Goal: Information Seeking & Learning: Learn about a topic

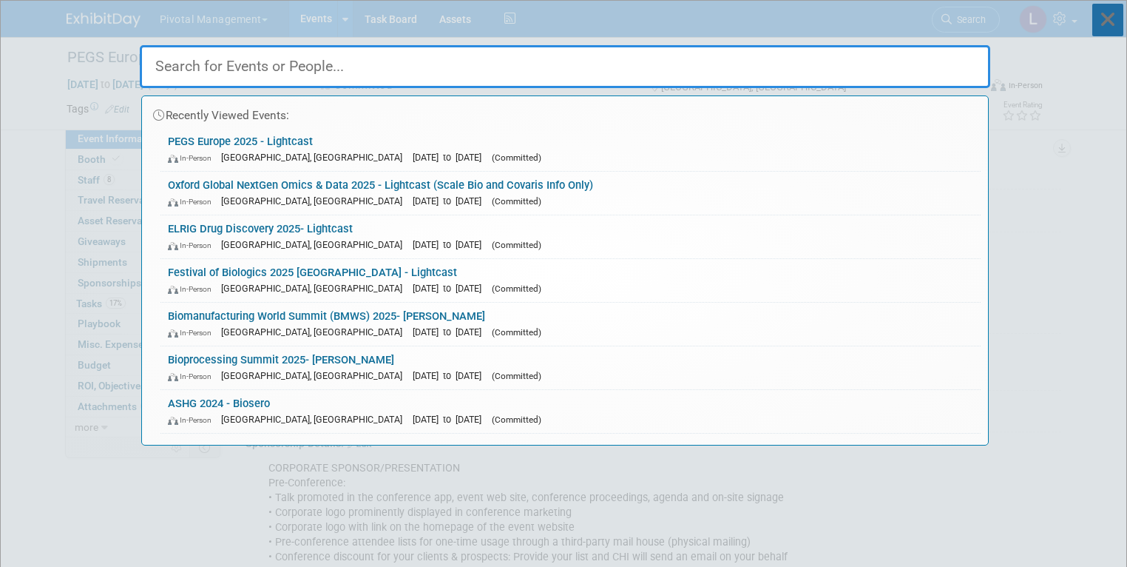
click at [1115, 29] on icon at bounding box center [1107, 20] width 31 height 33
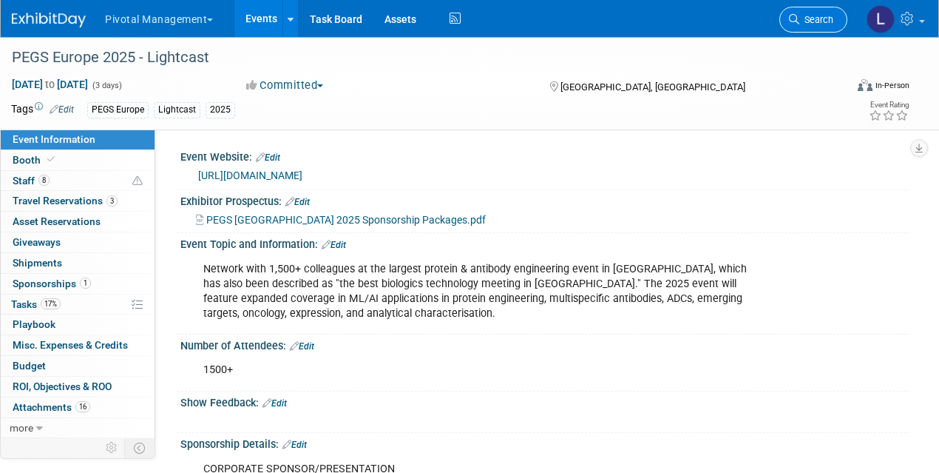
click at [801, 23] on span "Search" at bounding box center [817, 19] width 34 height 11
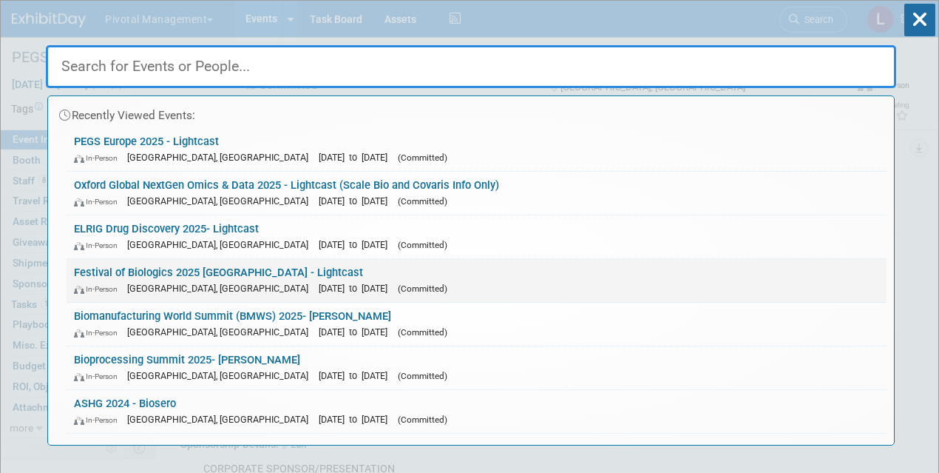
click at [166, 271] on link "Festival of Biologics 2025 Basel - Lightcast In-Person Basel, Switzerland Sep 3…" at bounding box center [477, 280] width 820 height 43
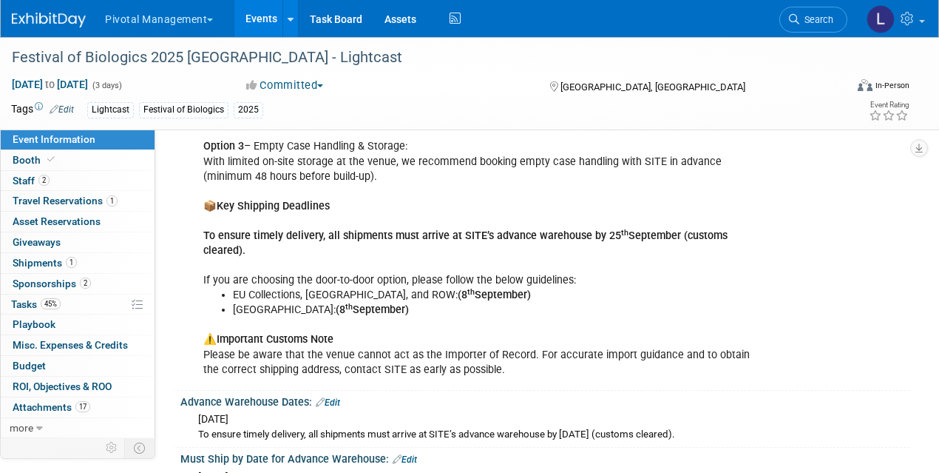
scroll to position [2701, 0]
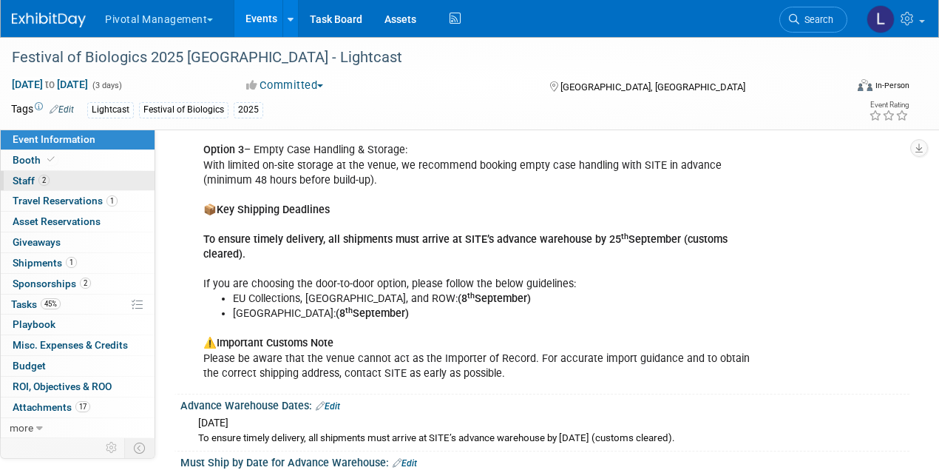
click at [18, 175] on span "Staff 2" at bounding box center [31, 181] width 37 height 12
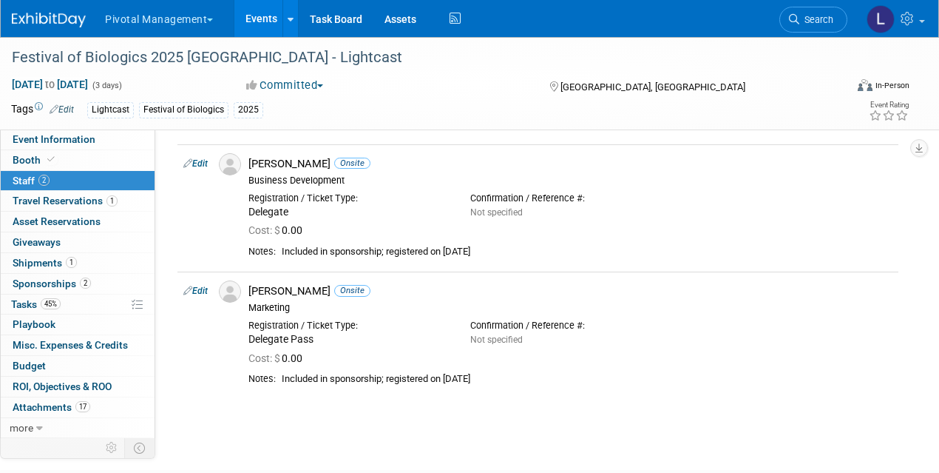
scroll to position [44, 0]
click at [805, 27] on link "Search" at bounding box center [814, 20] width 68 height 26
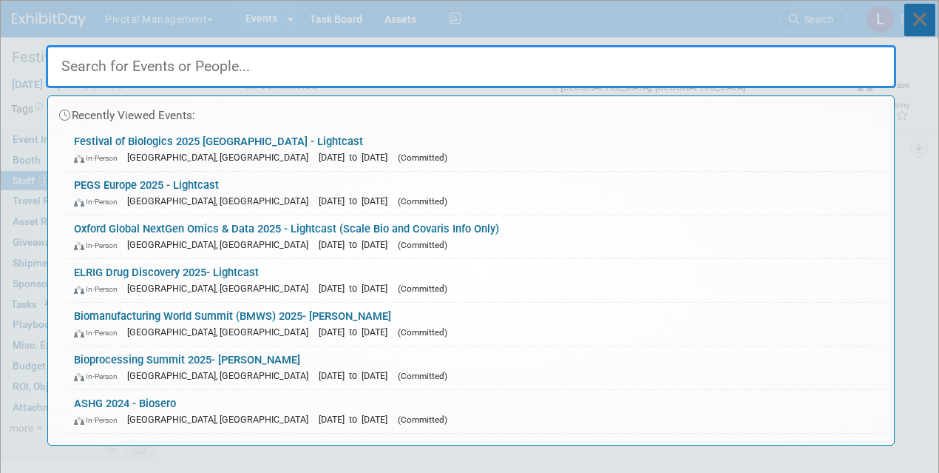
click at [924, 21] on icon at bounding box center [920, 20] width 31 height 33
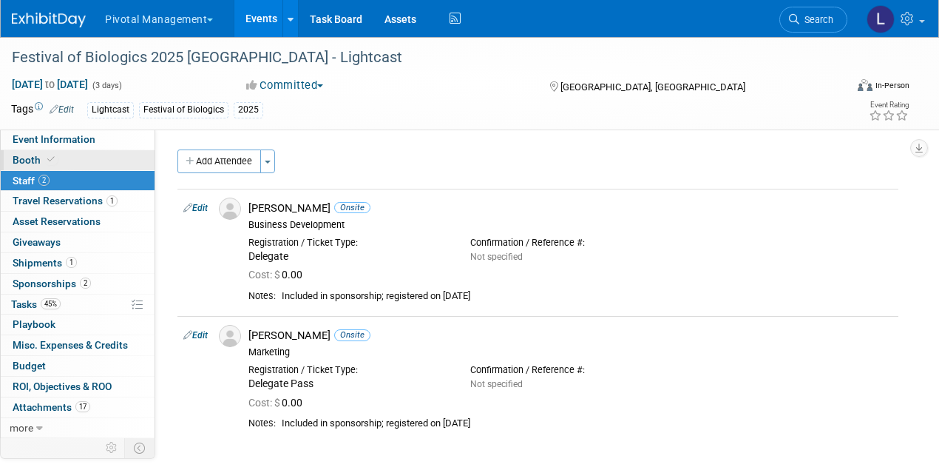
click at [53, 152] on link "Booth" at bounding box center [78, 160] width 154 height 20
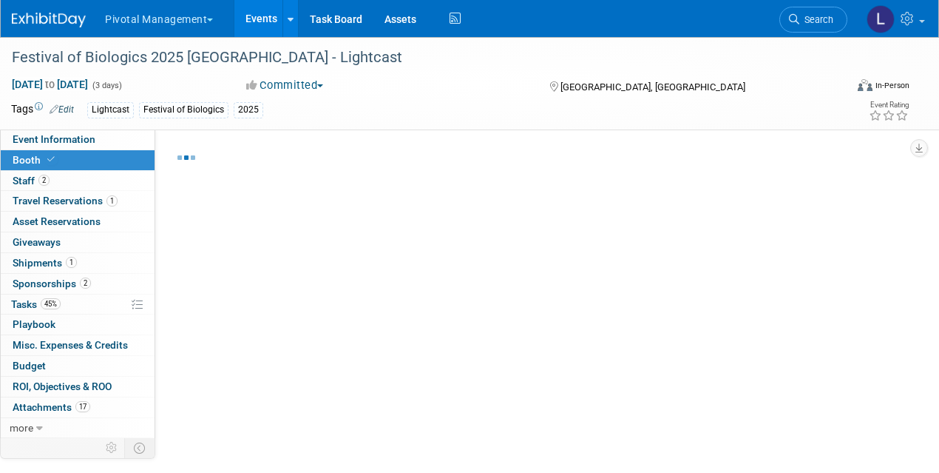
select select "Yes"
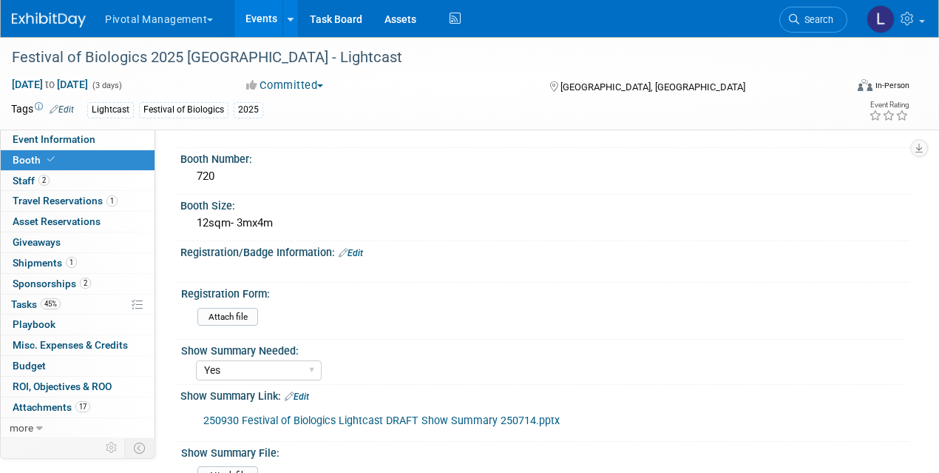
scroll to position [169, 0]
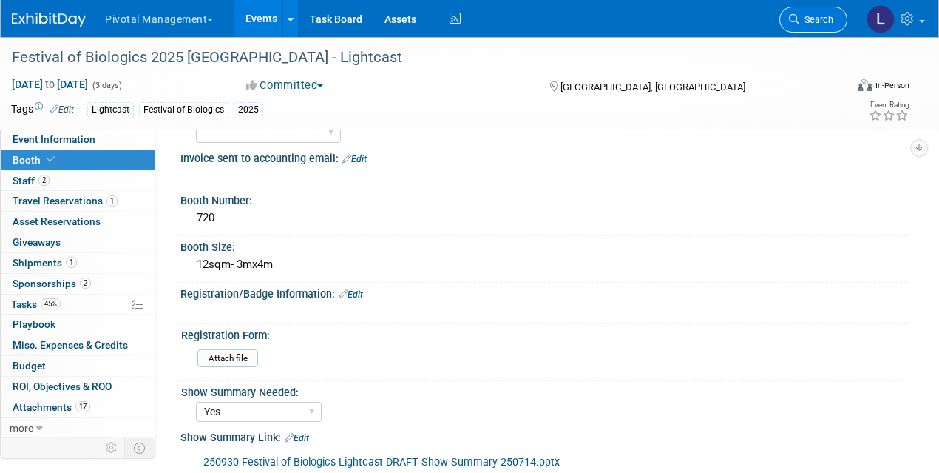
click at [803, 18] on span "Search" at bounding box center [817, 19] width 34 height 11
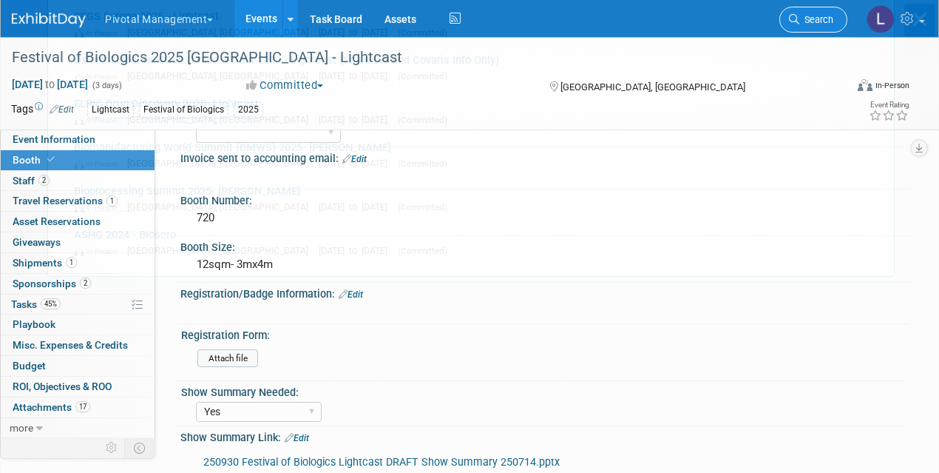
click at [803, 18] on div "Recently Viewed Events: Festival of Biologics 2025 Basel - Lightcast In-Person …" at bounding box center [471, 54] width 851 height 444
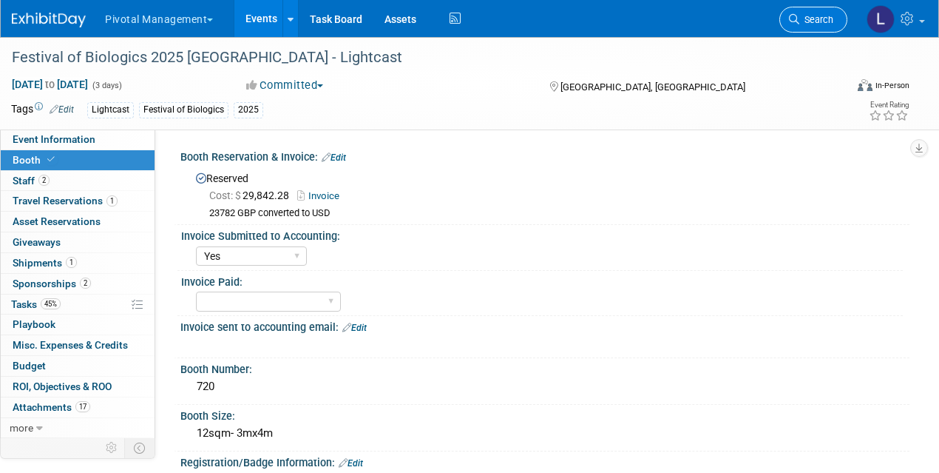
click at [803, 18] on span "Search" at bounding box center [817, 19] width 34 height 11
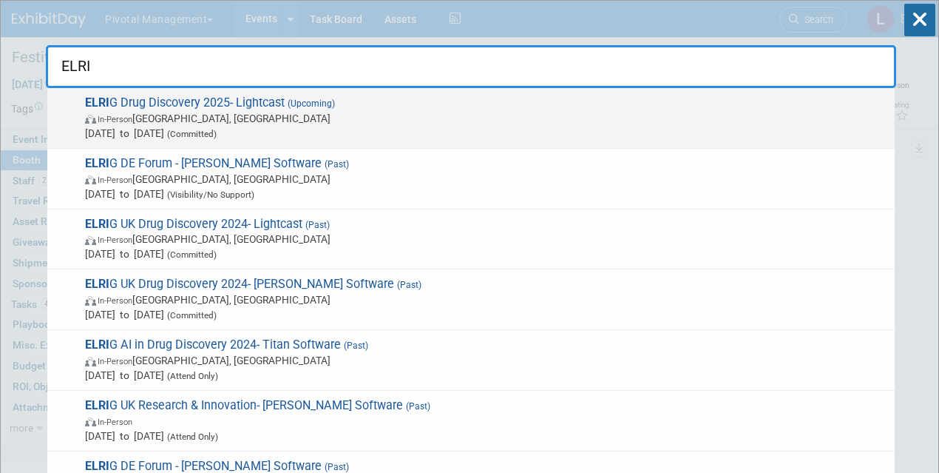
type input "ELRI"
click at [277, 109] on span "ELRI G Drug Discovery 2025- Lightcast (Upcoming) In-Person England, United King…" at bounding box center [484, 117] width 807 height 45
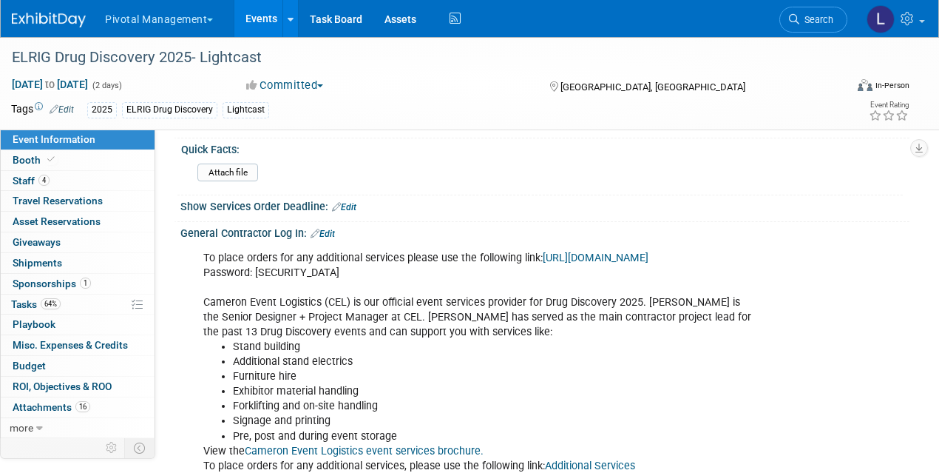
scroll to position [1750, 0]
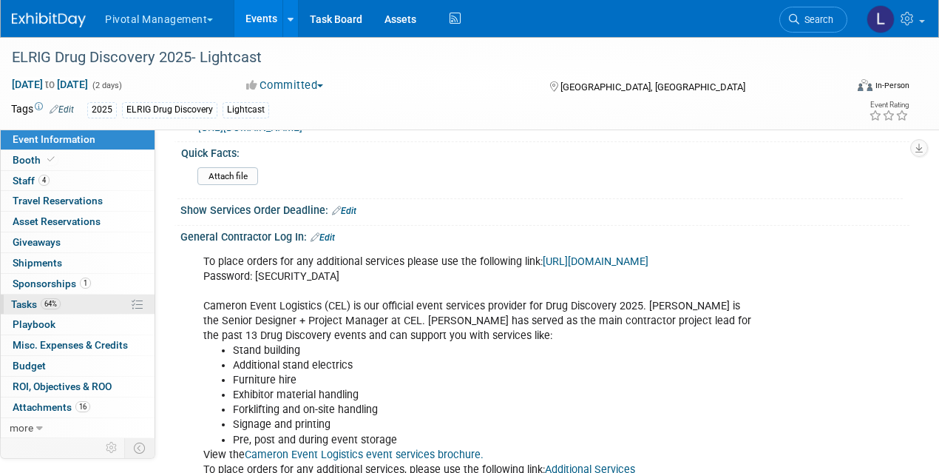
click at [43, 305] on span "64%" at bounding box center [51, 303] width 20 height 11
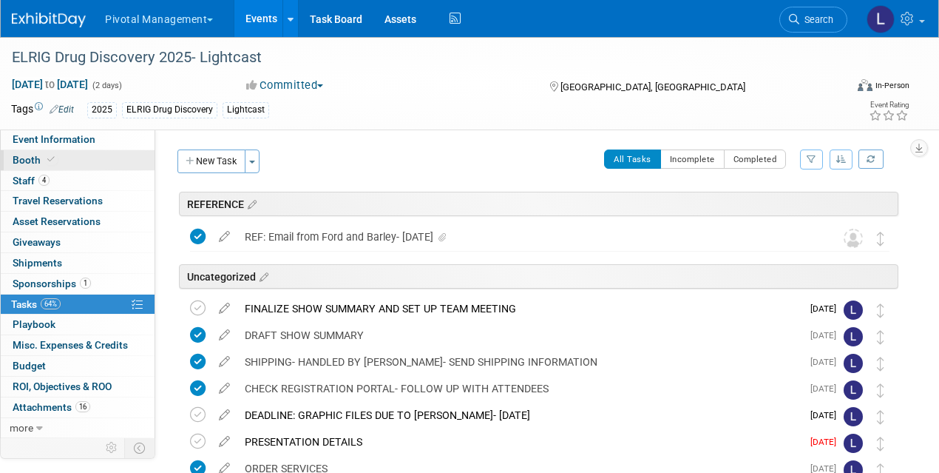
click at [20, 158] on span "Booth" at bounding box center [35, 160] width 45 height 12
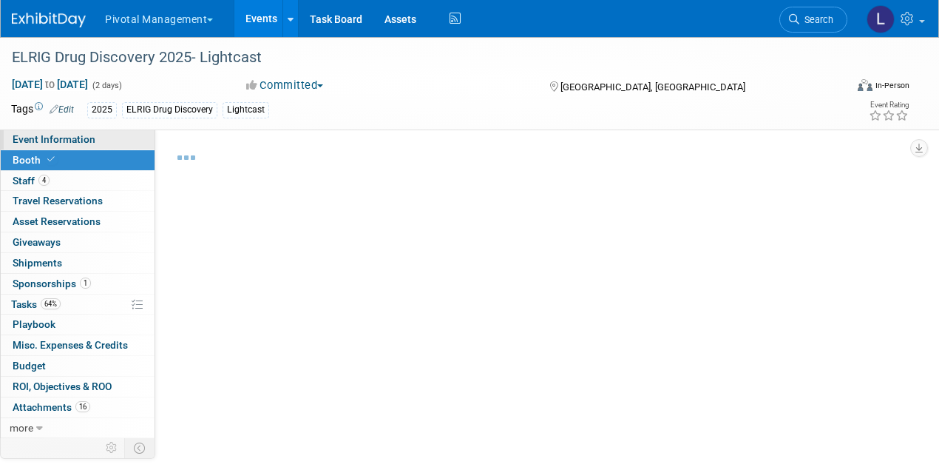
select select "Yes"
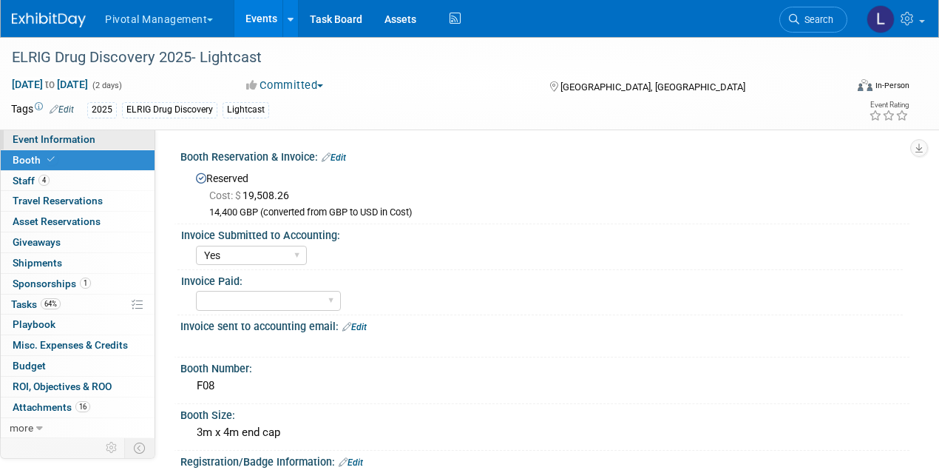
click at [38, 141] on span "Event Information" at bounding box center [54, 139] width 83 height 12
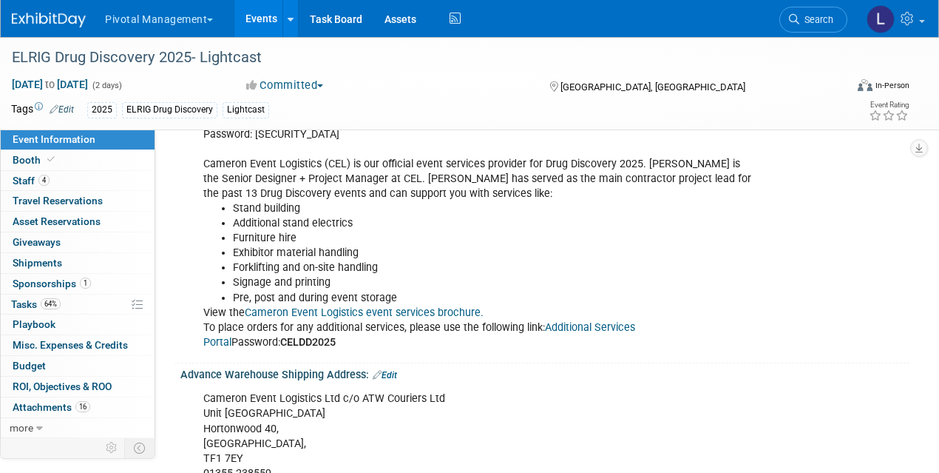
scroll to position [1896, 0]
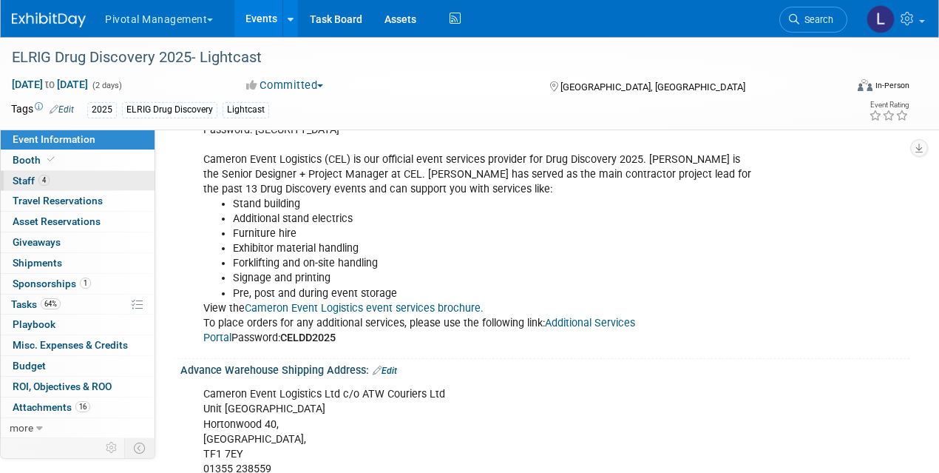
click at [36, 179] on span "Staff 4" at bounding box center [31, 181] width 37 height 12
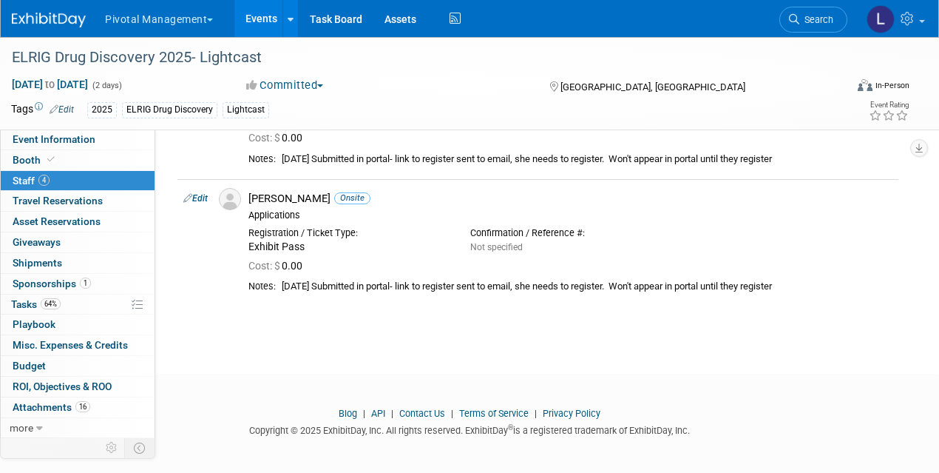
scroll to position [539, 0]
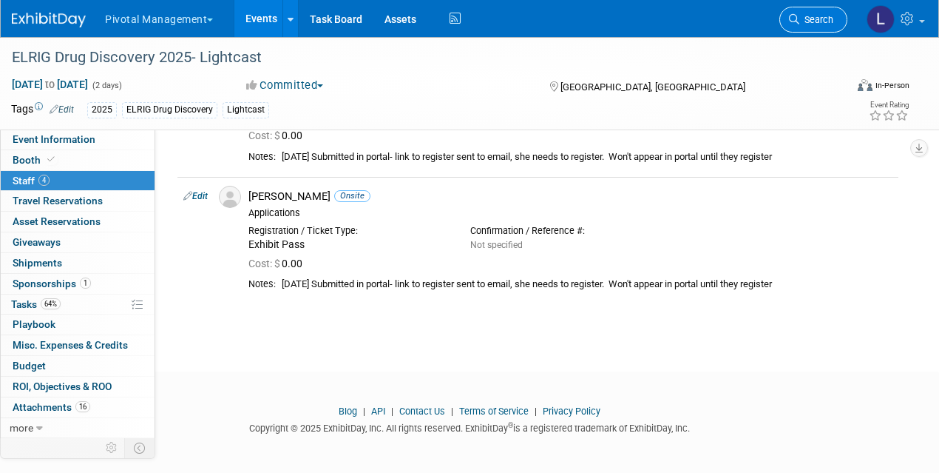
click at [804, 24] on span "Search" at bounding box center [817, 19] width 34 height 11
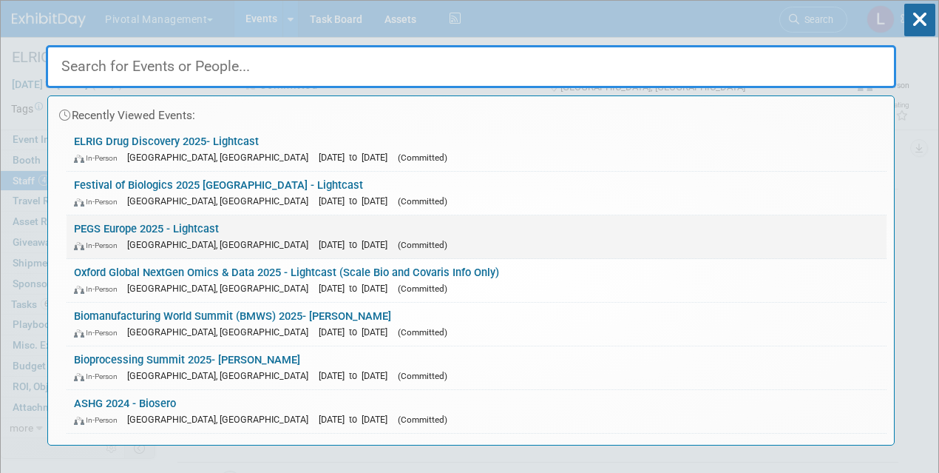
click at [150, 229] on link "PEGS Europe 2025 - Lightcast In-Person Lisboa, Portugal Nov 11, 2025 to Nov 13,…" at bounding box center [477, 236] width 820 height 43
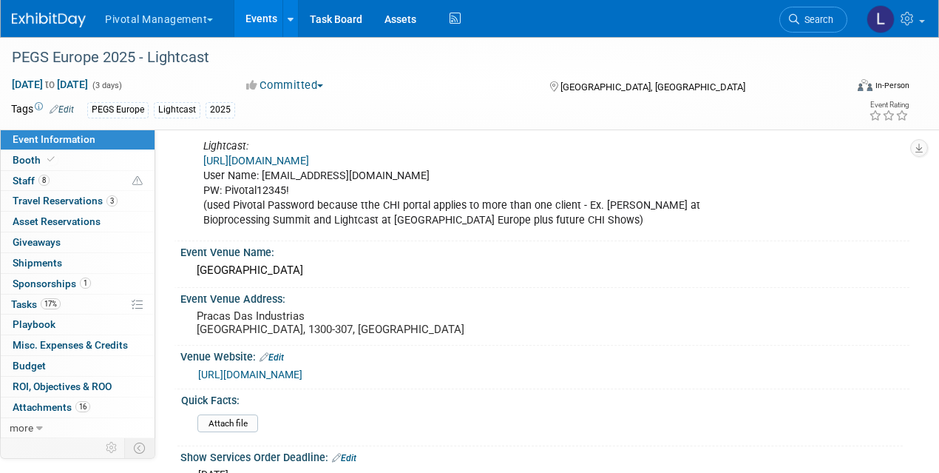
scroll to position [1497, 0]
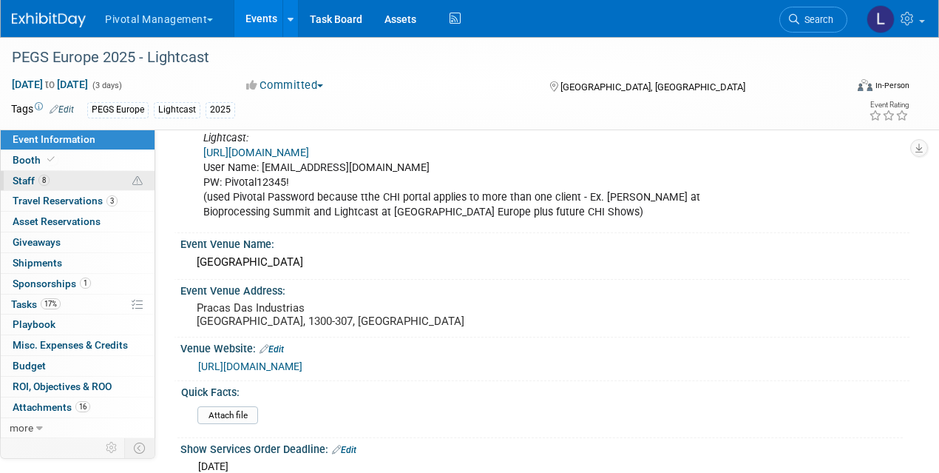
click at [70, 179] on link "8 Staff 8" at bounding box center [78, 181] width 154 height 20
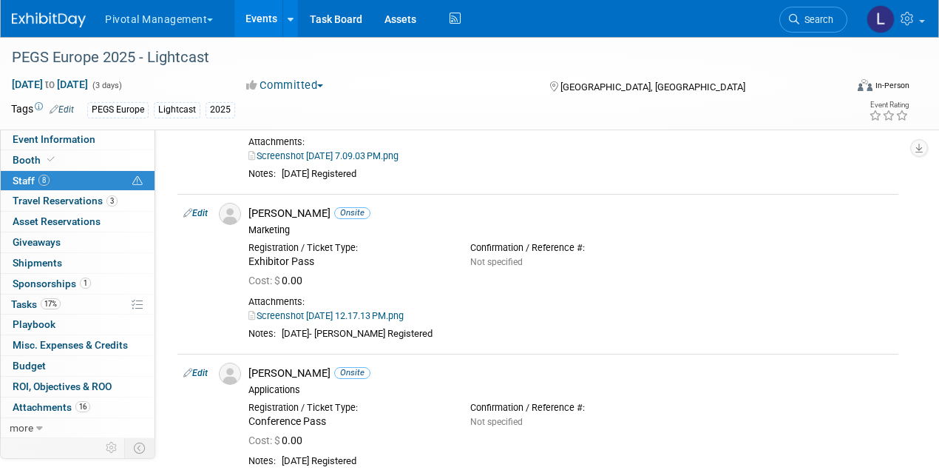
scroll to position [746, 0]
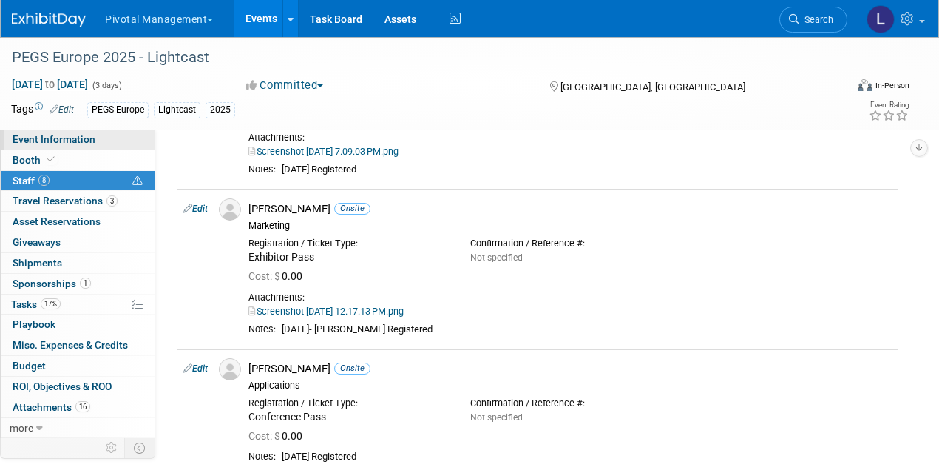
click at [34, 137] on span "Event Information" at bounding box center [54, 139] width 83 height 12
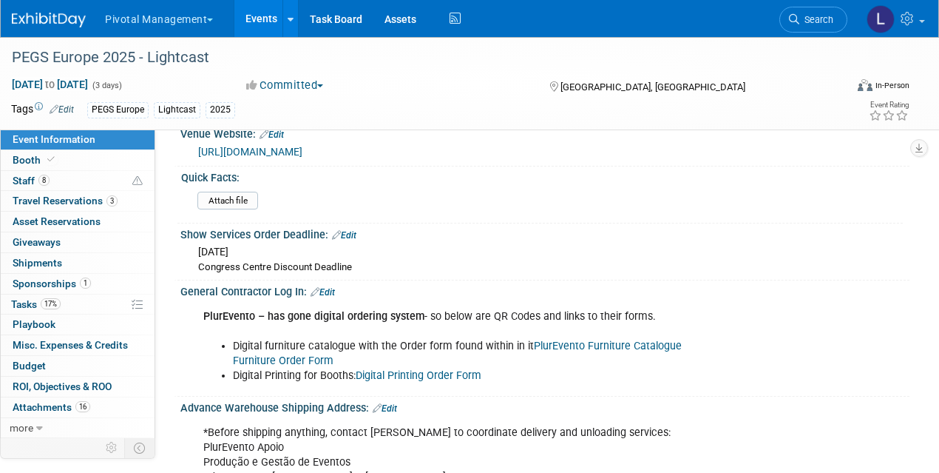
scroll to position [1759, 0]
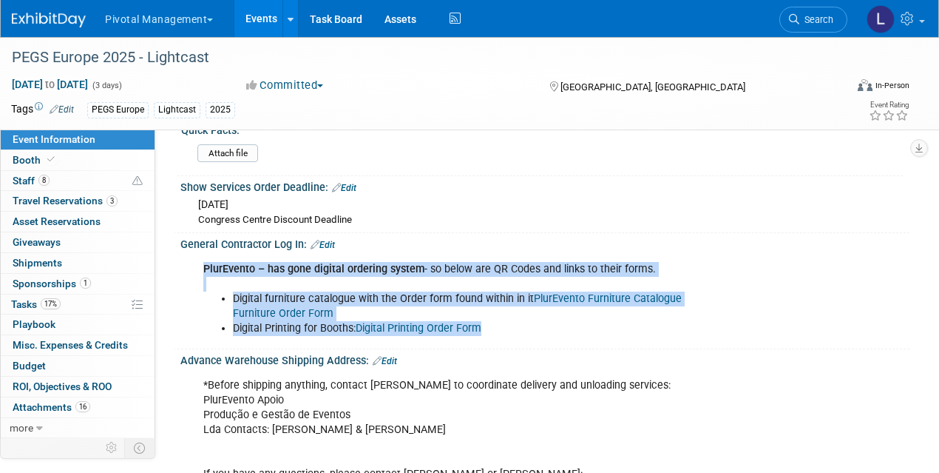
drag, startPoint x: 199, startPoint y: 260, endPoint x: 552, endPoint y: 319, distance: 358.3
click at [552, 319] on div "PlurEvento – has gone digital ordering system - so below are QR Codes and links…" at bounding box center [479, 298] width 572 height 89
copy div "PlurEvento – has gone digital ordering system - so below are QR Codes and links…"
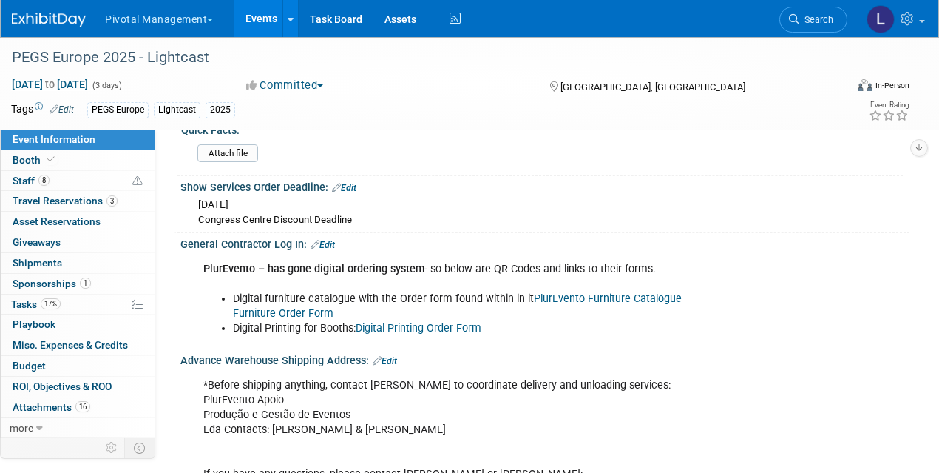
drag, startPoint x: 243, startPoint y: 294, endPoint x: 250, endPoint y: 268, distance: 26.7
click at [243, 294] on li "Digital furniture catalogue with the Order form found within in it PlurEvento F…" at bounding box center [495, 306] width 524 height 30
drag, startPoint x: 254, startPoint y: 263, endPoint x: 197, endPoint y: 260, distance: 57.1
click at [197, 260] on div "PlurEvento – has gone digital ordering system - so below are QR Codes and links…" at bounding box center [479, 298] width 572 height 89
copy b "PlurEvento"
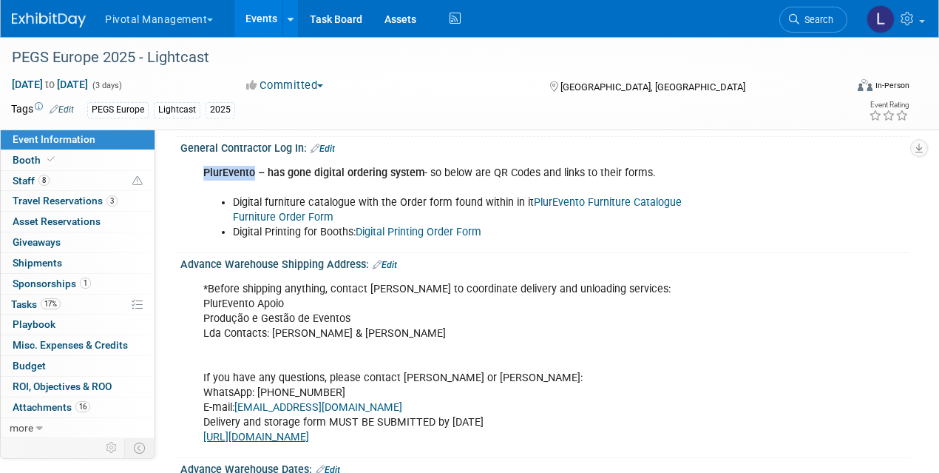
scroll to position [1843, 0]
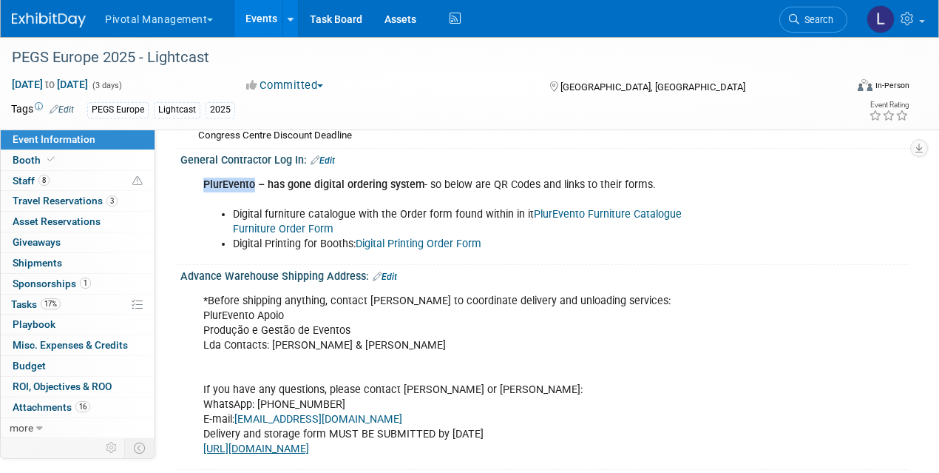
click at [573, 208] on link "PlurEvento Furniture Catalogue" at bounding box center [608, 214] width 148 height 13
click at [44, 401] on span "Attachments 16" at bounding box center [52, 407] width 78 height 12
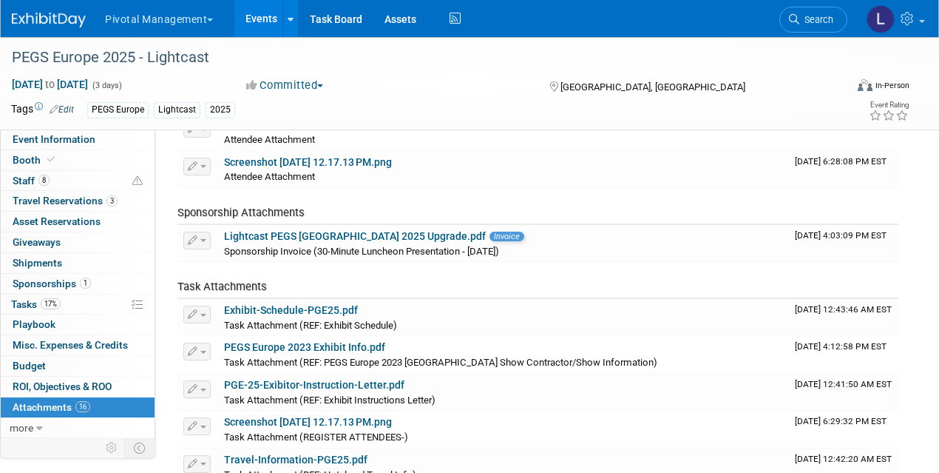
scroll to position [479, 0]
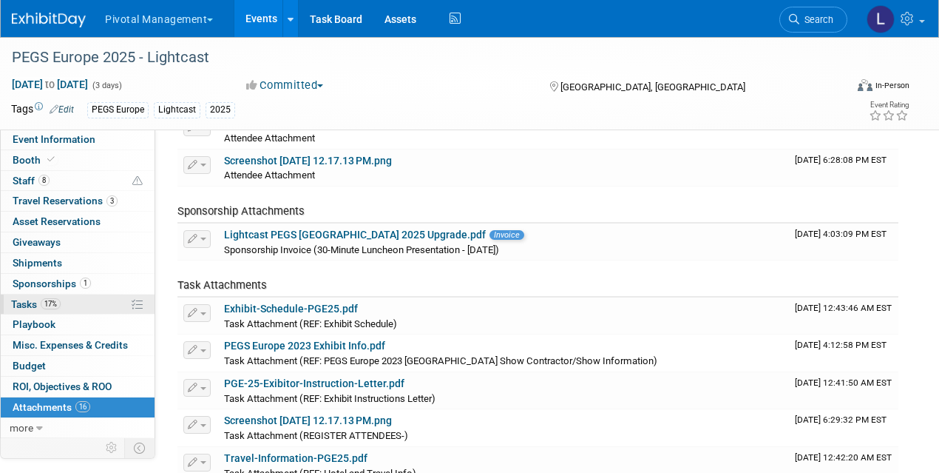
click at [33, 298] on span "Tasks 17%" at bounding box center [36, 304] width 50 height 12
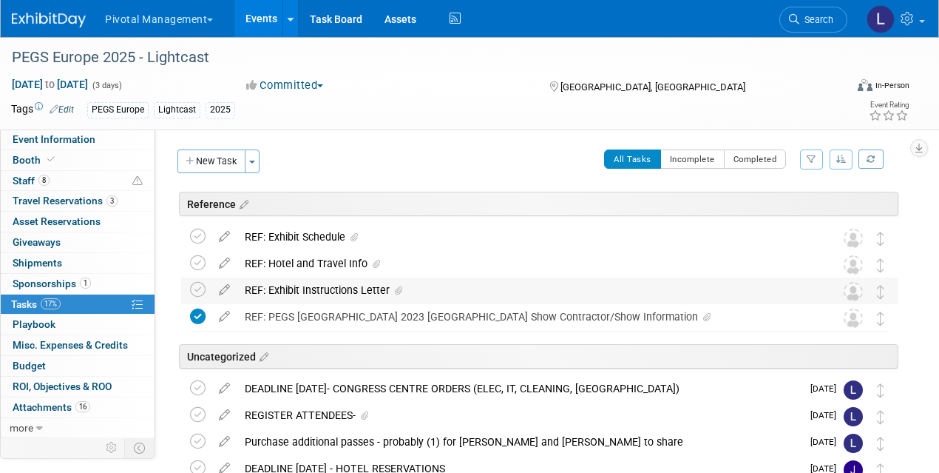
click at [341, 286] on div "REF: Exhibit Instructions Letter" at bounding box center [525, 289] width 577 height 25
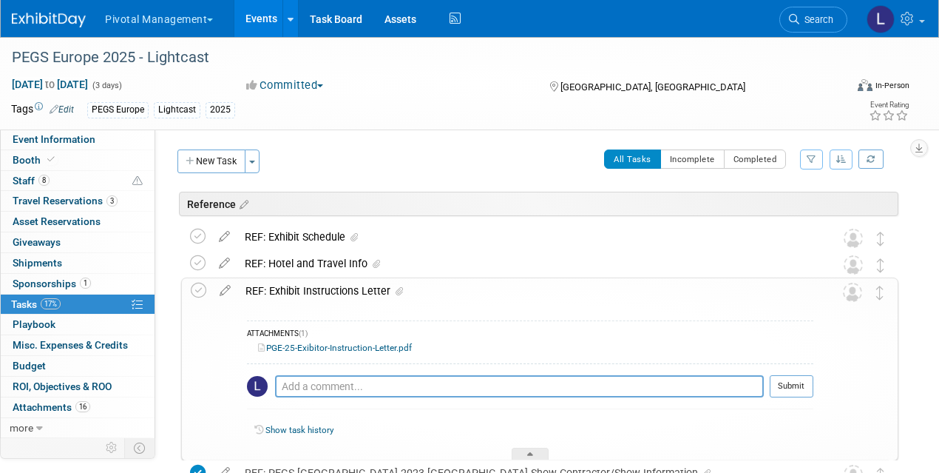
click at [318, 348] on link "PGE-25-Exibitor-Instruction-Letter.pdf" at bounding box center [335, 347] width 154 height 10
click at [58, 158] on link "Booth" at bounding box center [78, 160] width 154 height 20
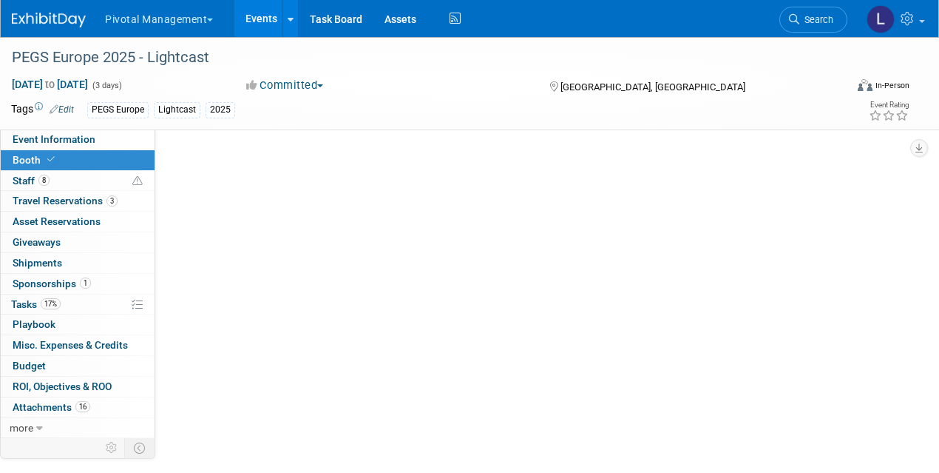
select select "Yes"
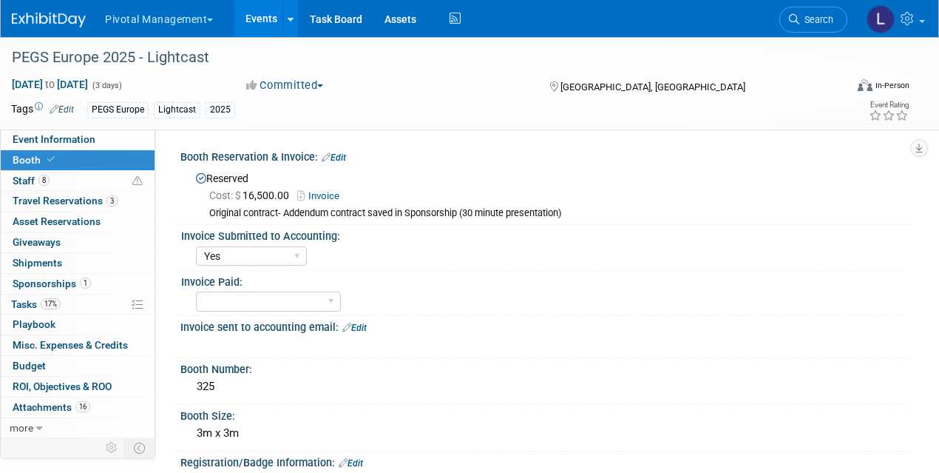
click at [97, 132] on link "Event Information" at bounding box center [78, 139] width 154 height 20
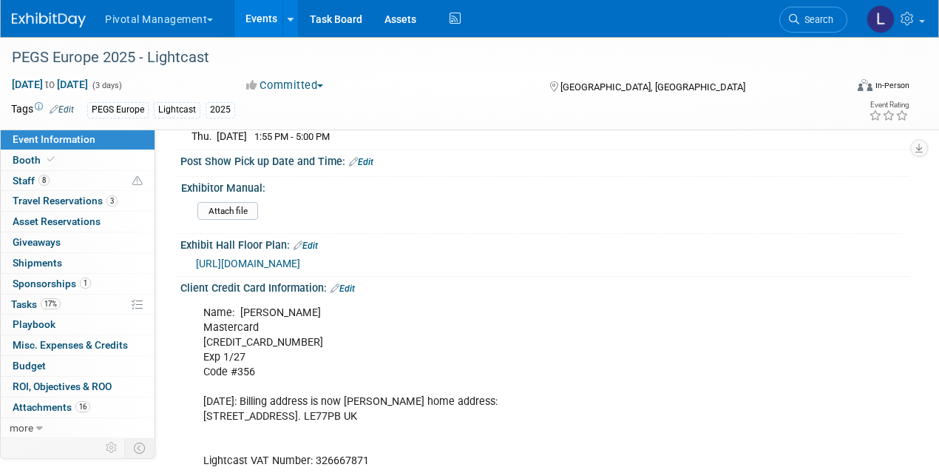
scroll to position [2470, 0]
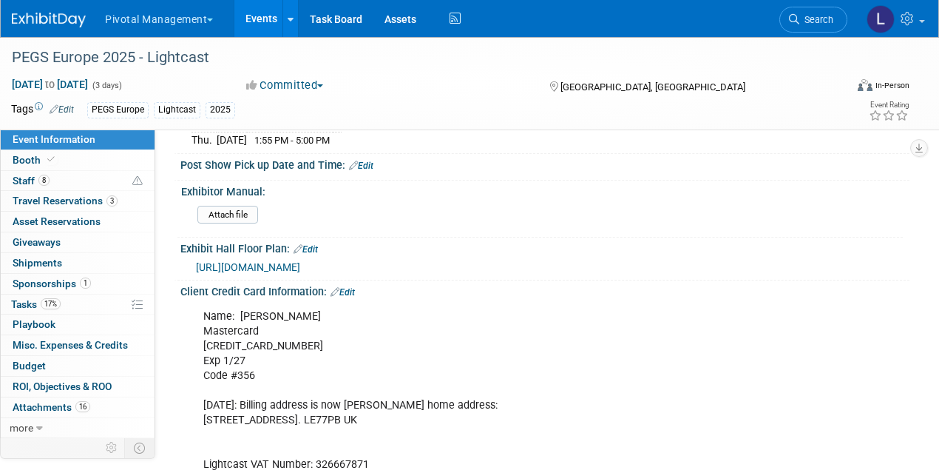
click at [300, 261] on span "https://www.intheorious.com/chi/pub/pge2025b_pub/" at bounding box center [248, 267] width 104 height 12
click at [802, 21] on span "Search" at bounding box center [817, 19] width 34 height 11
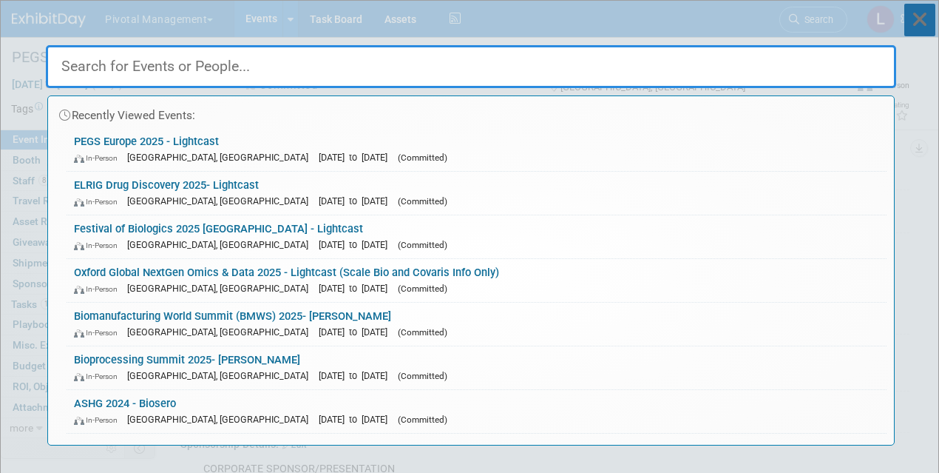
click at [927, 27] on icon at bounding box center [920, 20] width 31 height 33
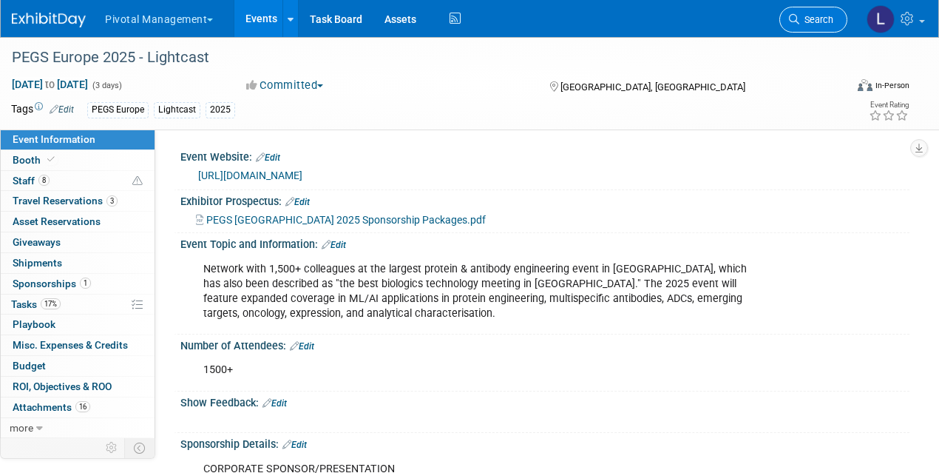
click at [802, 19] on span "Search" at bounding box center [817, 19] width 34 height 11
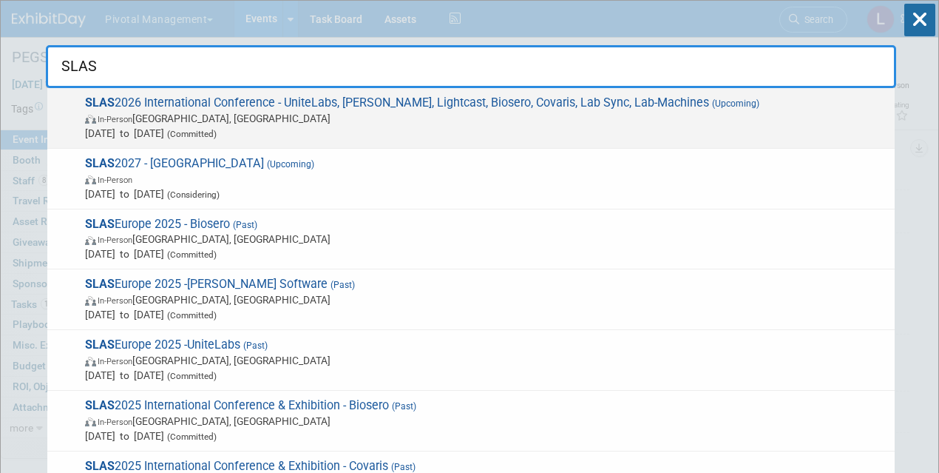
type input "SLAS"
click at [324, 104] on span "SLAS 2026 International Conference - UniteLabs, Titian, Lightcast, Biosero, Cov…" at bounding box center [484, 117] width 807 height 45
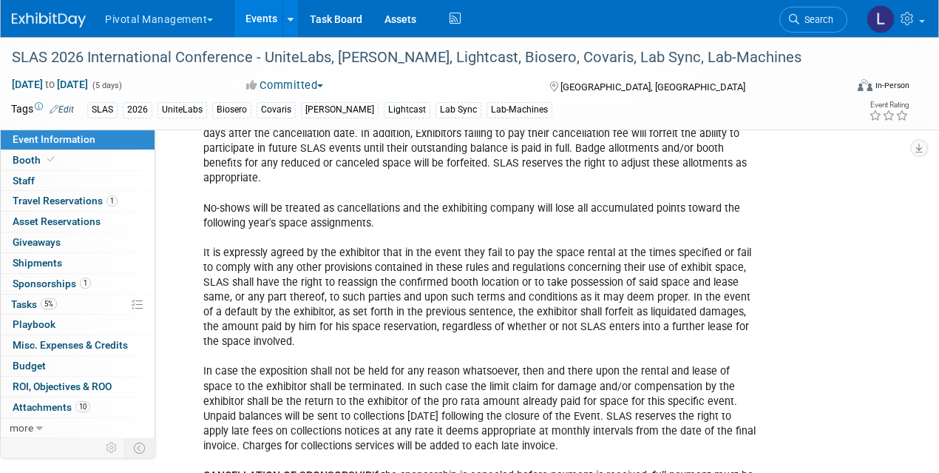
scroll to position [2711, 0]
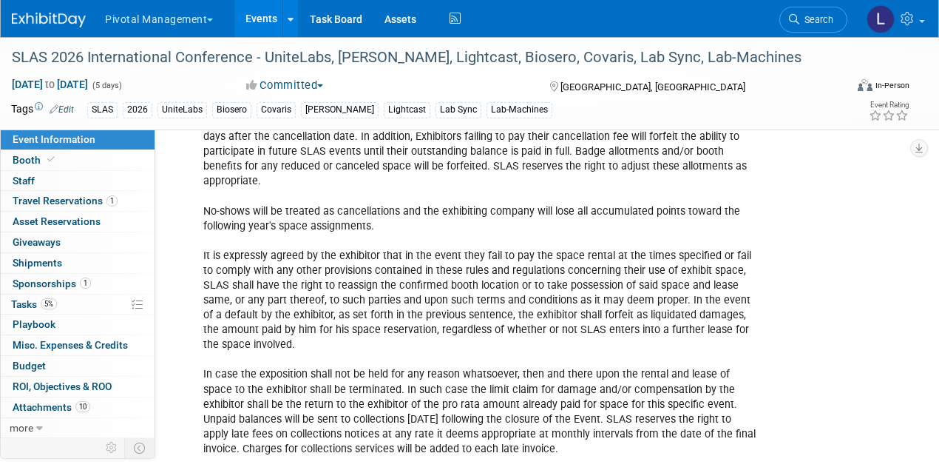
click at [535, 393] on div "CANCELLATION AND REFUNDS All cancellations of space must be received in writing…" at bounding box center [479, 285] width 572 height 475
click at [27, 135] on span "Event Information" at bounding box center [54, 139] width 83 height 12
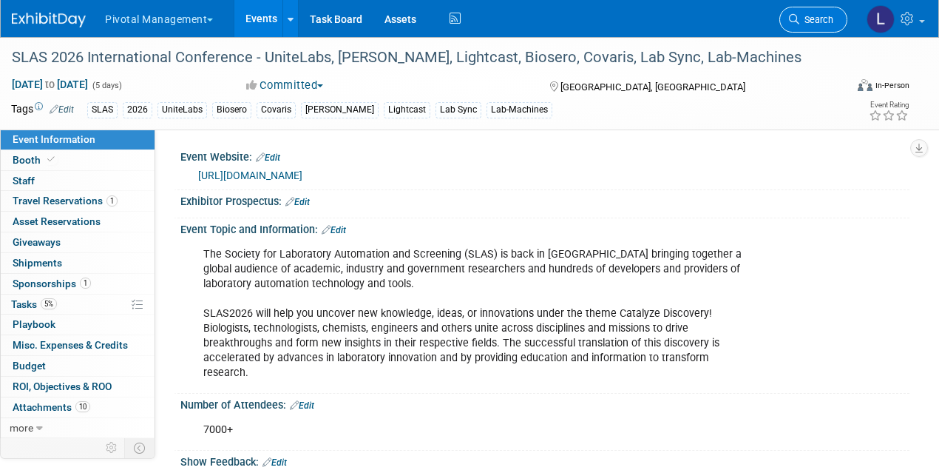
click at [811, 20] on span "Search" at bounding box center [817, 19] width 34 height 11
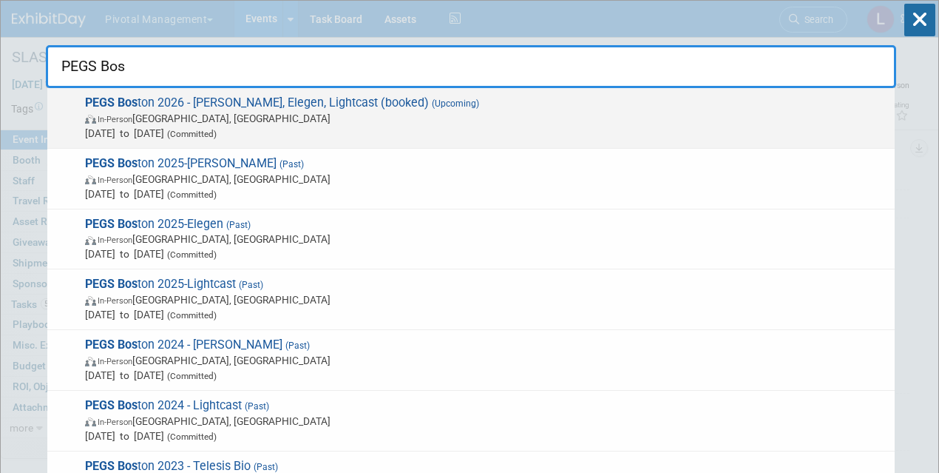
type input "PEGS Bos"
click at [183, 114] on span "In-Person [GEOGRAPHIC_DATA], [GEOGRAPHIC_DATA]" at bounding box center [486, 118] width 802 height 15
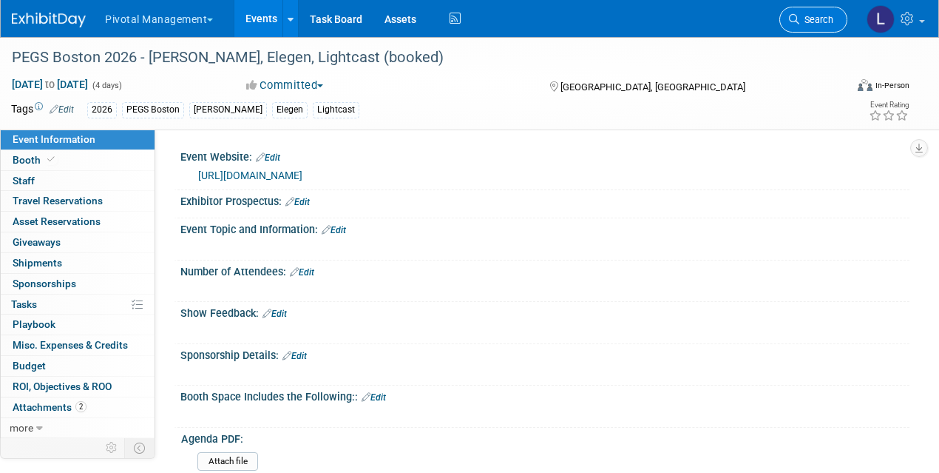
click at [822, 21] on span "Search" at bounding box center [817, 19] width 34 height 11
click at [0, 0] on div "Recently Viewed Events: PEGS Boston 2026 - Asimov, Elegen, Lightcast (booked) I…" at bounding box center [0, 0] width 0 height 0
click at [822, 21] on span "Search" at bounding box center [817, 19] width 34 height 11
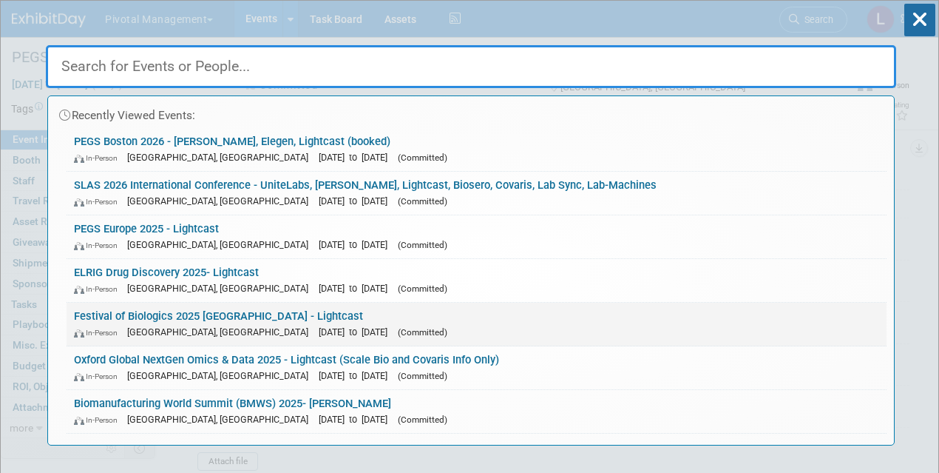
click at [208, 326] on span "[GEOGRAPHIC_DATA], [GEOGRAPHIC_DATA]" at bounding box center [221, 331] width 189 height 11
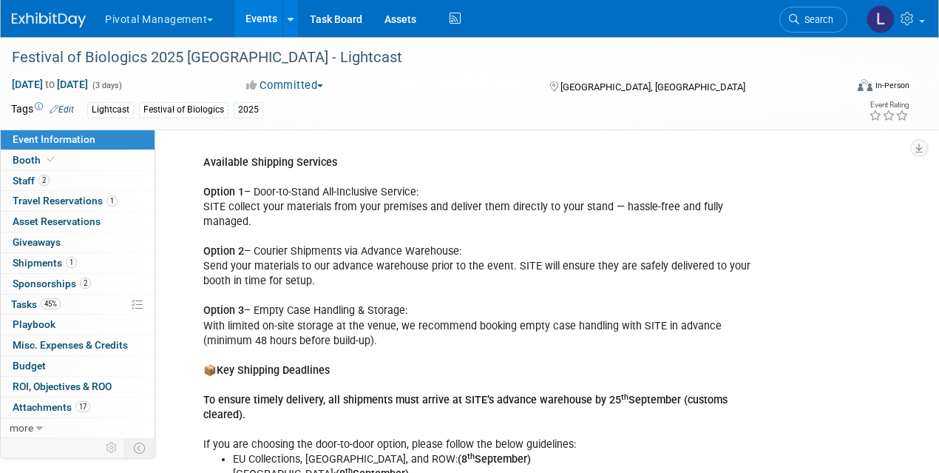
scroll to position [2549, 0]
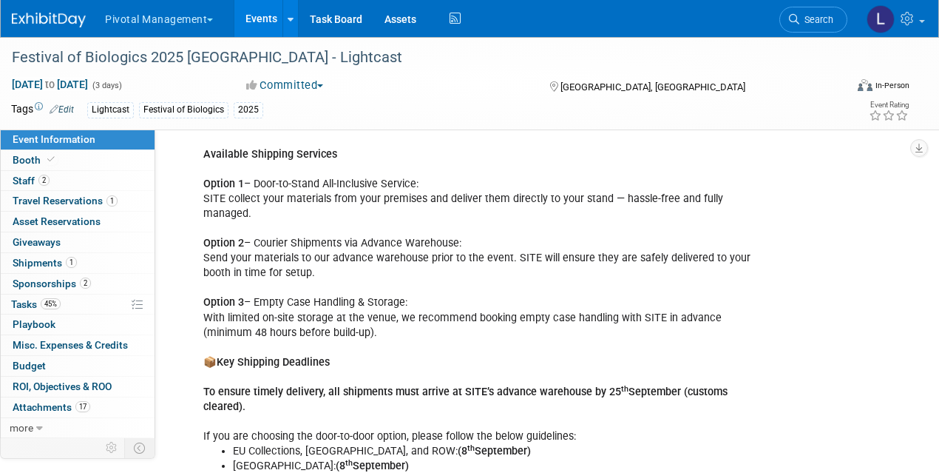
click at [495, 151] on div "We’re excited to announce that SITE Global Event Logistics has been appointed b…" at bounding box center [479, 244] width 572 height 594
click at [498, 156] on div "We’re excited to announce that SITE Global Event Logistics has been appointed b…" at bounding box center [479, 244] width 572 height 594
click at [498, 155] on div "We’re excited to announce that SITE Global Event Logistics has been appointed b…" at bounding box center [479, 244] width 572 height 594
click at [584, 182] on div "We’re excited to announce that SITE Global Event Logistics has been appointed b…" at bounding box center [479, 244] width 572 height 594
click at [584, 181] on div "We’re excited to announce that SITE Global Event Logistics has been appointed b…" at bounding box center [479, 244] width 572 height 594
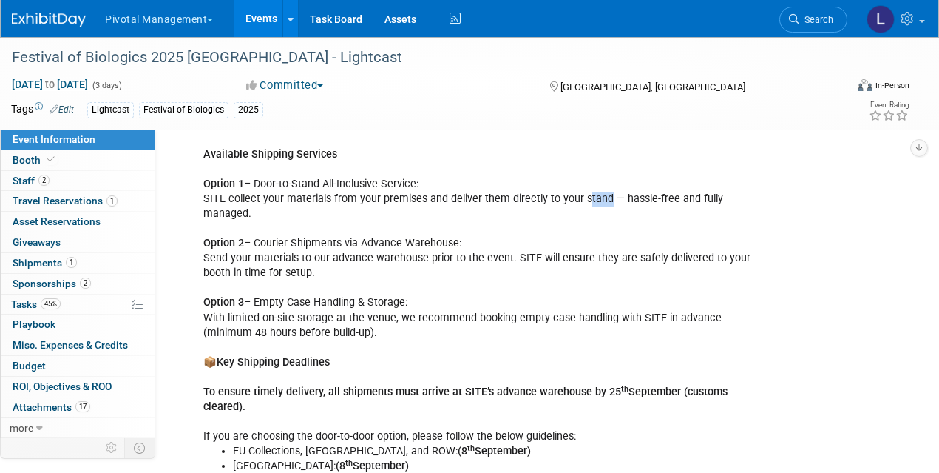
click at [583, 180] on div "We’re excited to announce that SITE Global Event Logistics has been appointed b…" at bounding box center [479, 244] width 572 height 594
click at [831, 143] on div "We’re excited to announce that SITE Global Event Logistics has been appointed b…" at bounding box center [544, 242] width 729 height 599
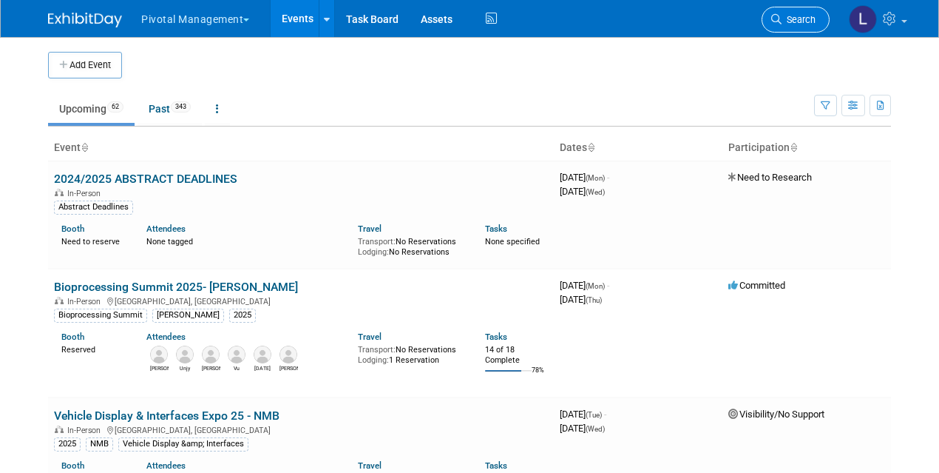
click at [809, 25] on link "Search" at bounding box center [796, 20] width 68 height 26
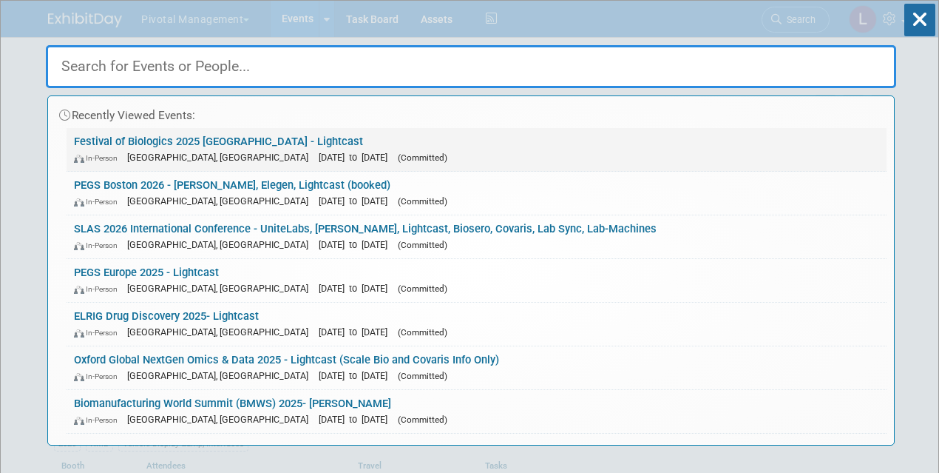
click at [319, 153] on span "[DATE] to [DATE]" at bounding box center [357, 157] width 76 height 11
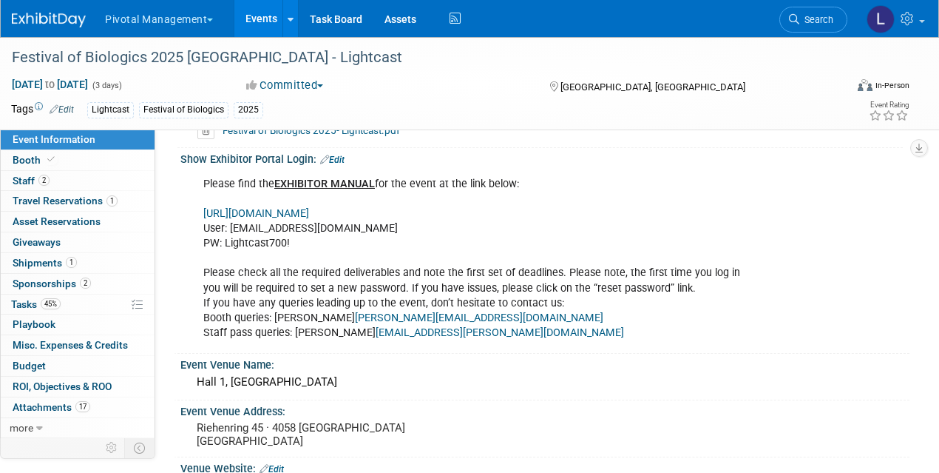
scroll to position [1507, 0]
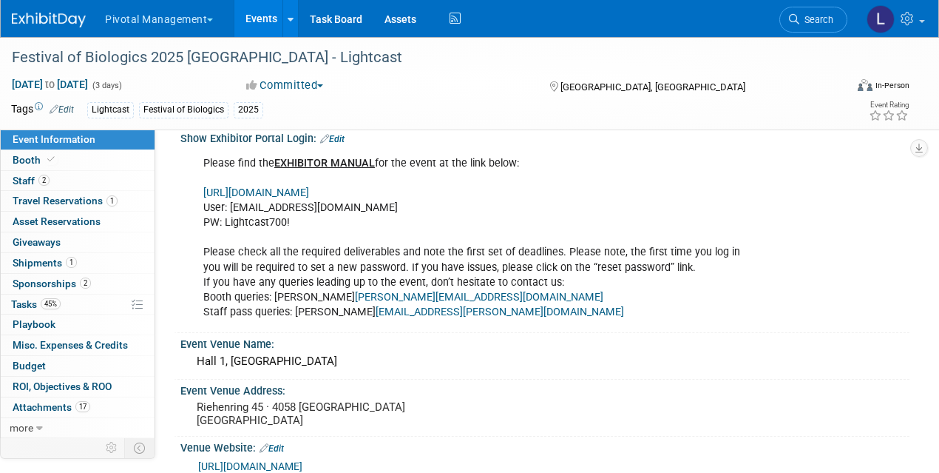
drag, startPoint x: 942, startPoint y: 18, endPoint x: 946, endPoint y: 197, distance: 179.0
click at [309, 186] on link "https://www.terrapinn.com/em/" at bounding box center [256, 192] width 106 height 13
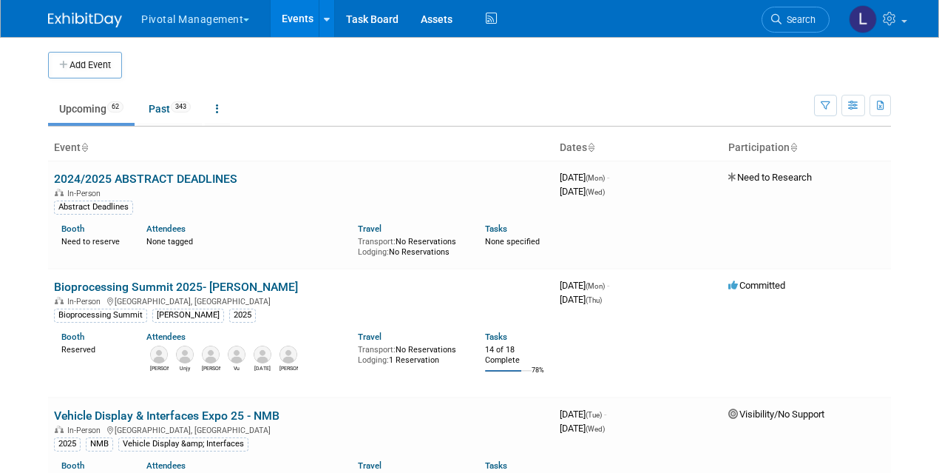
click at [781, 18] on icon at bounding box center [776, 19] width 10 height 10
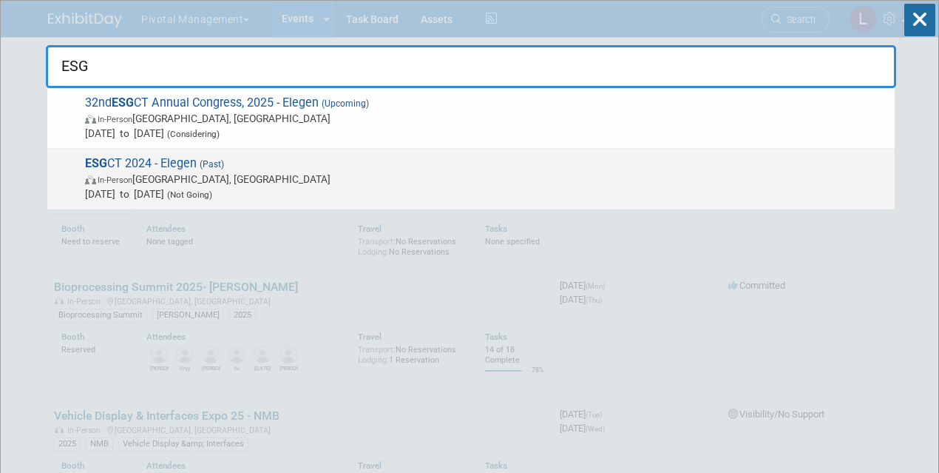
type input "ESG"
click at [235, 180] on span "In-Person [GEOGRAPHIC_DATA], [GEOGRAPHIC_DATA]" at bounding box center [486, 179] width 802 height 15
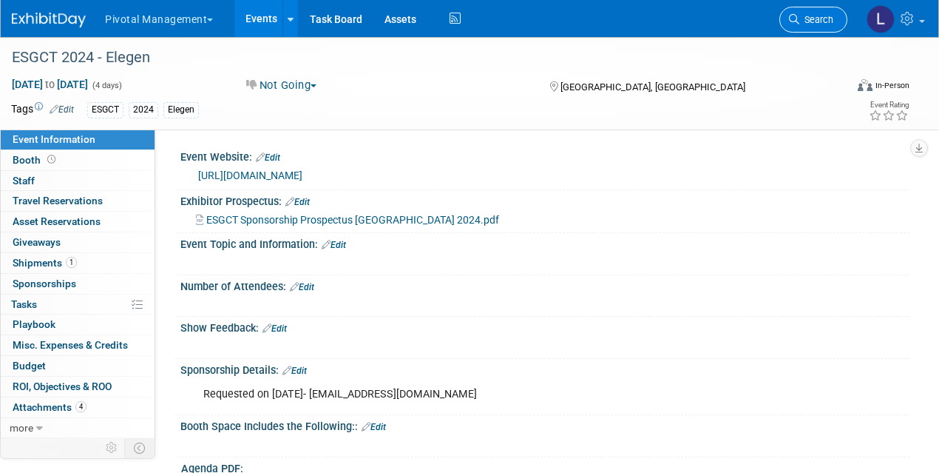
click at [798, 24] on link "Search" at bounding box center [814, 20] width 68 height 26
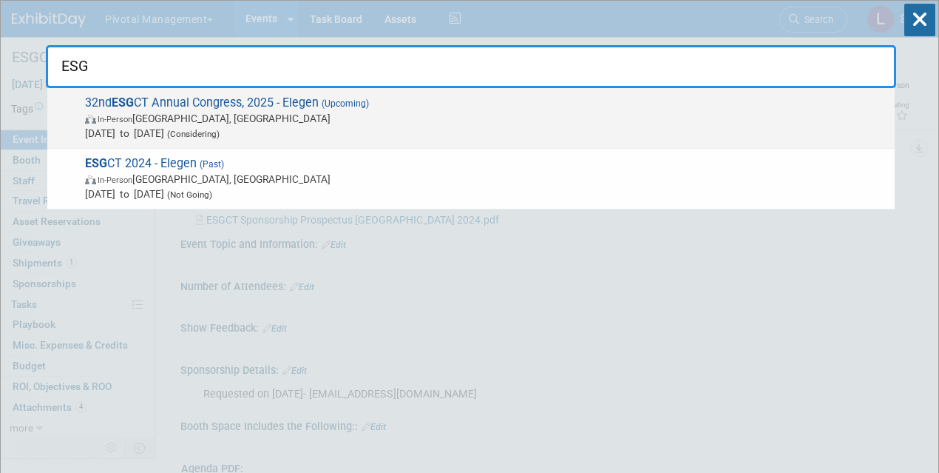
type input "ESG"
click at [352, 95] on span "32nd ESG CT Annual Congress, 2025 - Elegen (Upcoming) In-Person Sevilla, Spain …" at bounding box center [484, 117] width 807 height 45
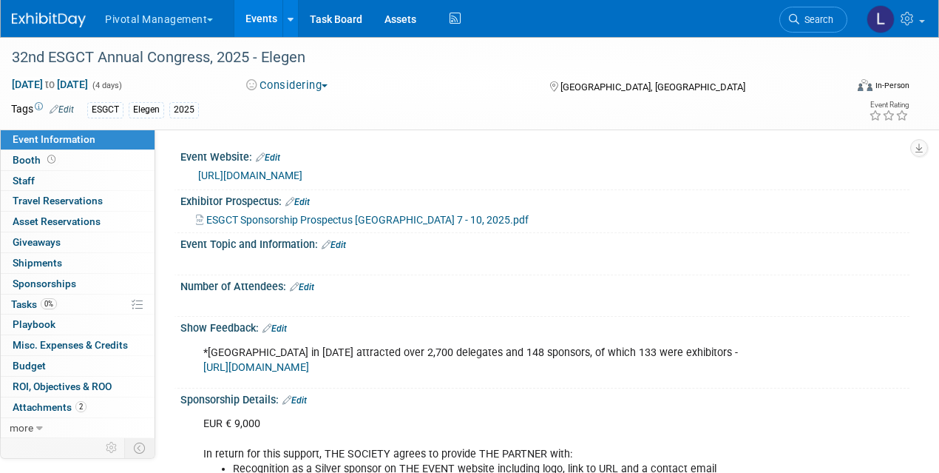
click at [815, 20] on span "Search" at bounding box center [817, 19] width 34 height 11
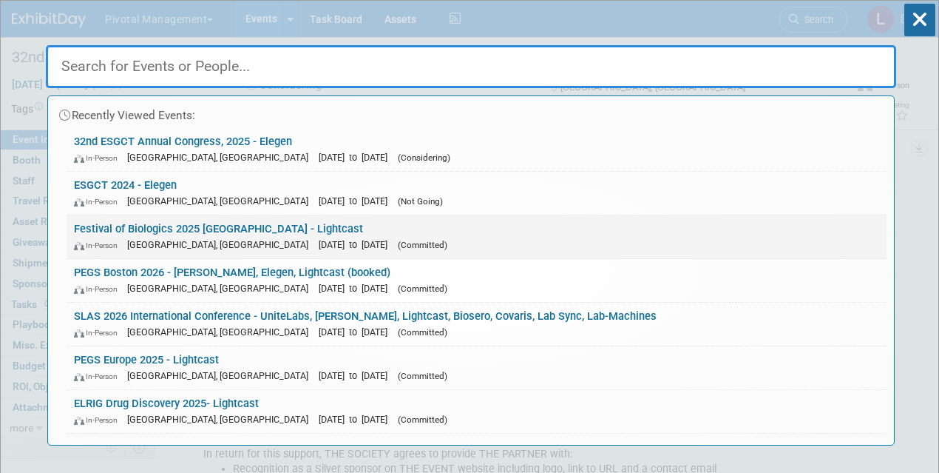
click at [277, 249] on div "In-Person Basel, Switzerland Sep 30, 2025 to Oct 2, 2025 (Committed)" at bounding box center [476, 245] width 805 height 16
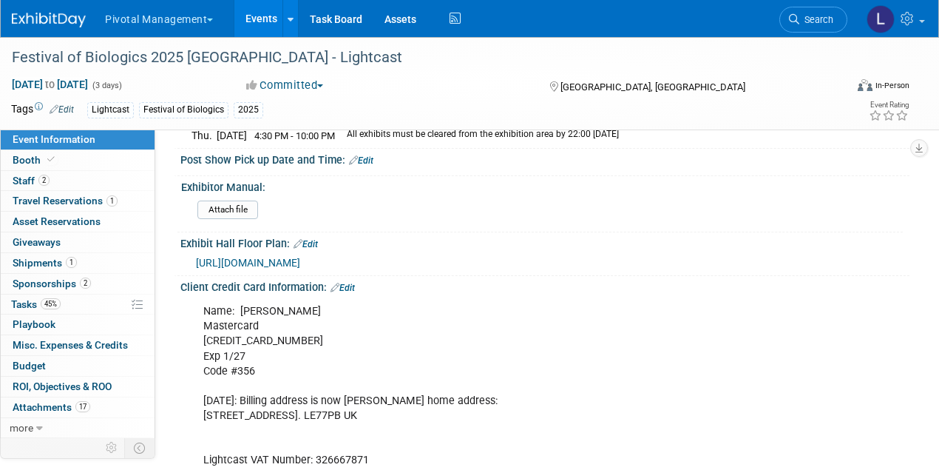
scroll to position [3278, 0]
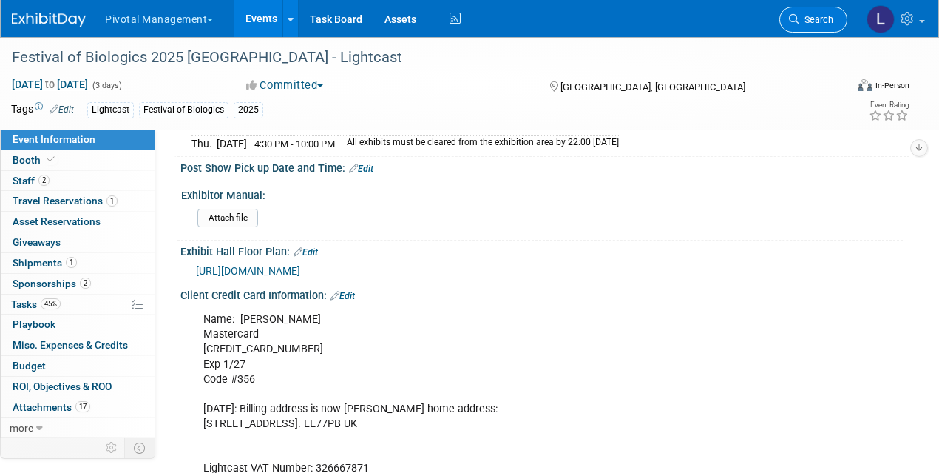
click at [806, 24] on span "Search" at bounding box center [817, 19] width 34 height 11
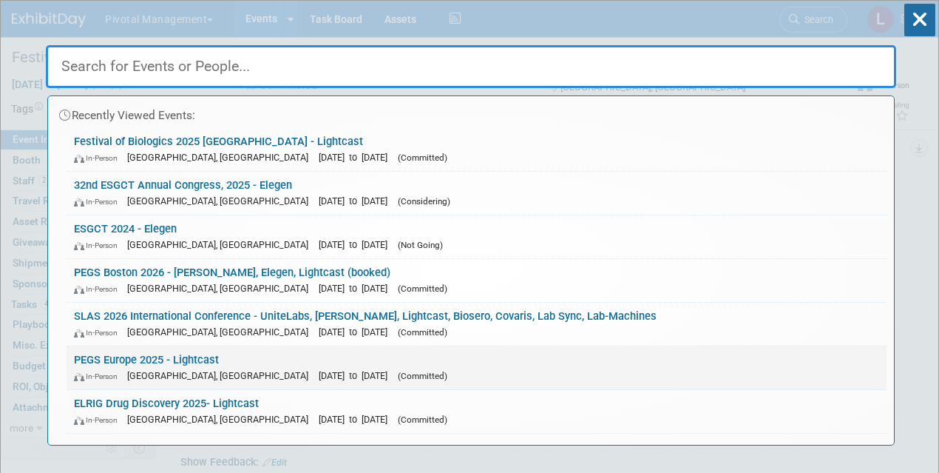
click at [205, 368] on div "In-Person [GEOGRAPHIC_DATA], [GEOGRAPHIC_DATA] [DATE] to [DATE] (Committed)" at bounding box center [476, 376] width 805 height 16
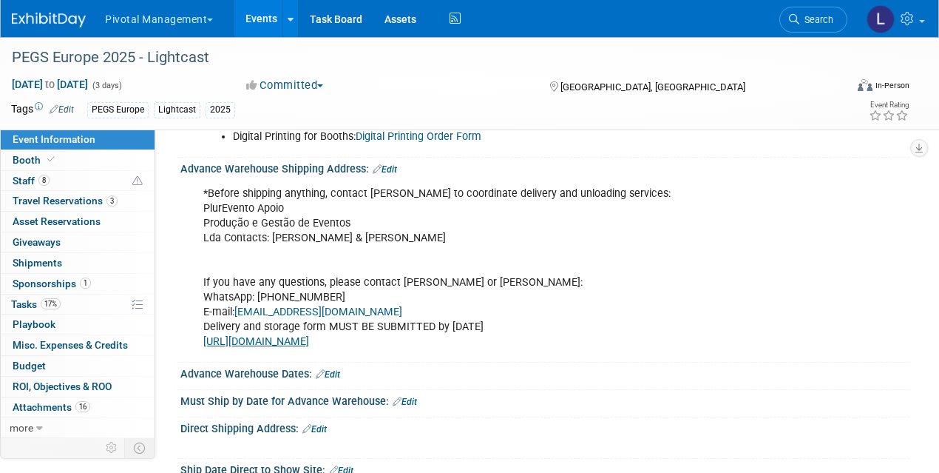
scroll to position [1954, 0]
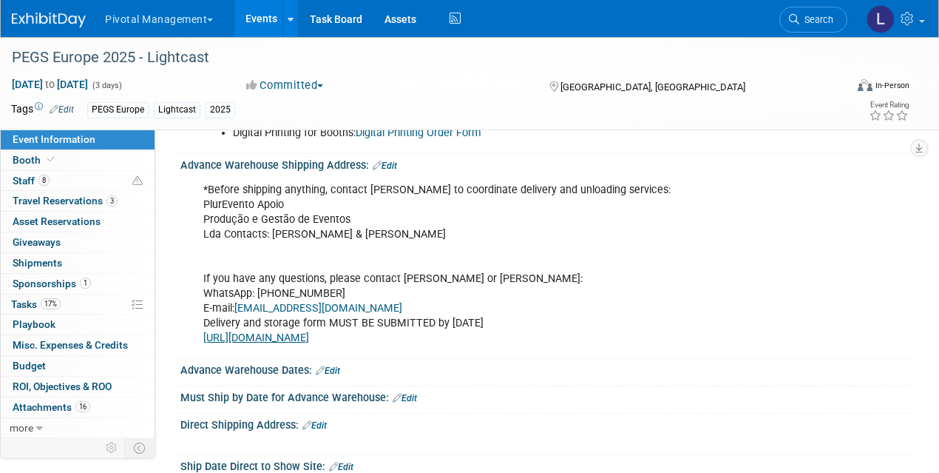
click at [309, 333] on u "https://forms.cloud.microsoft/e/N4BENv1M5G" at bounding box center [256, 337] width 106 height 13
click at [55, 159] on span at bounding box center [50, 159] width 13 height 11
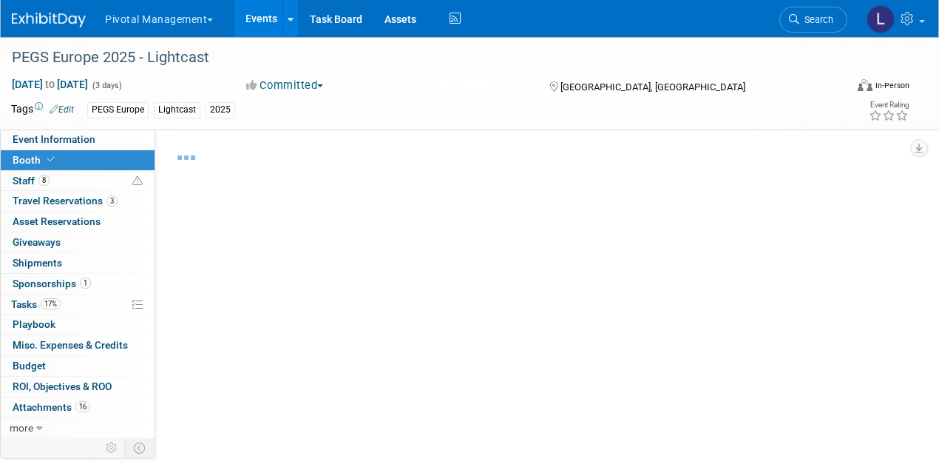
select select "Yes"
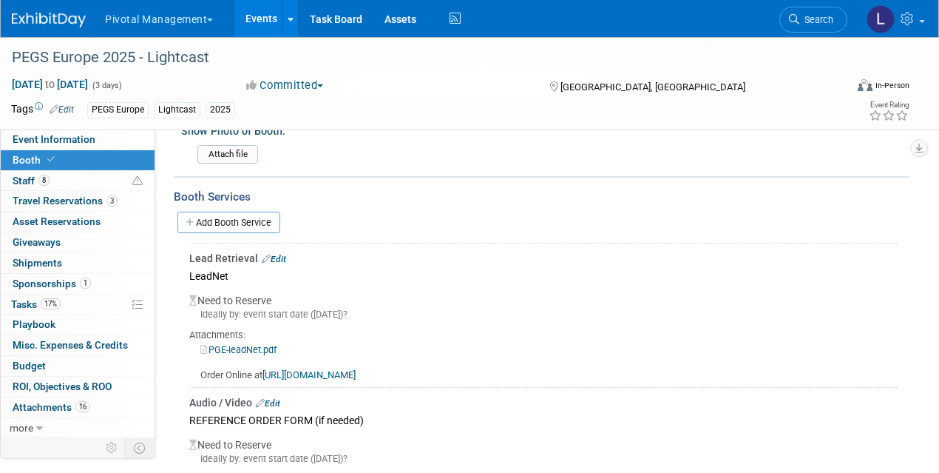
scroll to position [1142, 0]
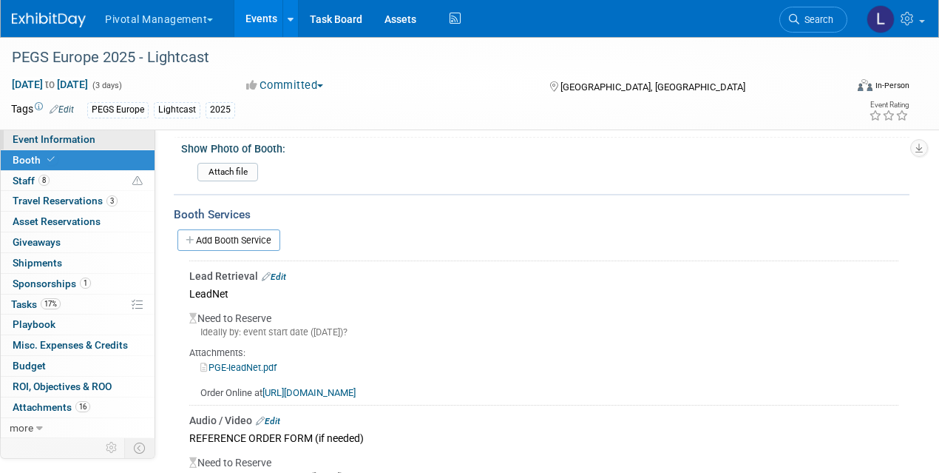
click at [81, 138] on span "Event Information" at bounding box center [54, 139] width 83 height 12
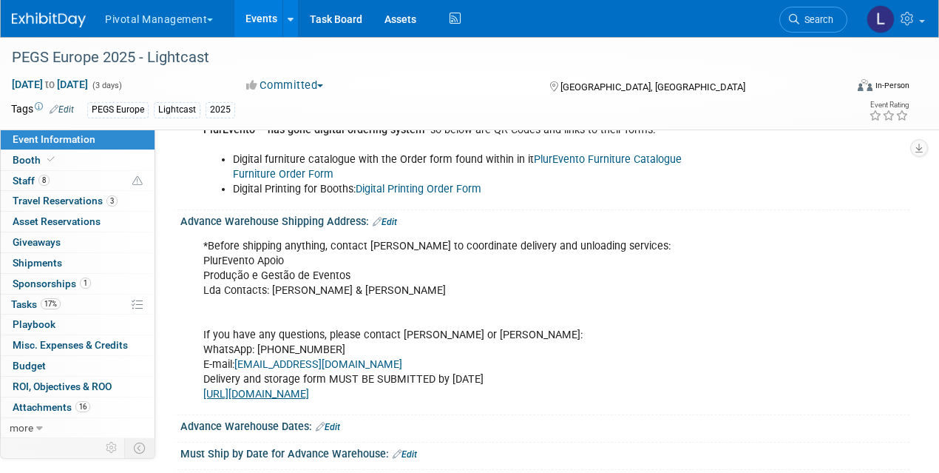
scroll to position [1913, 0]
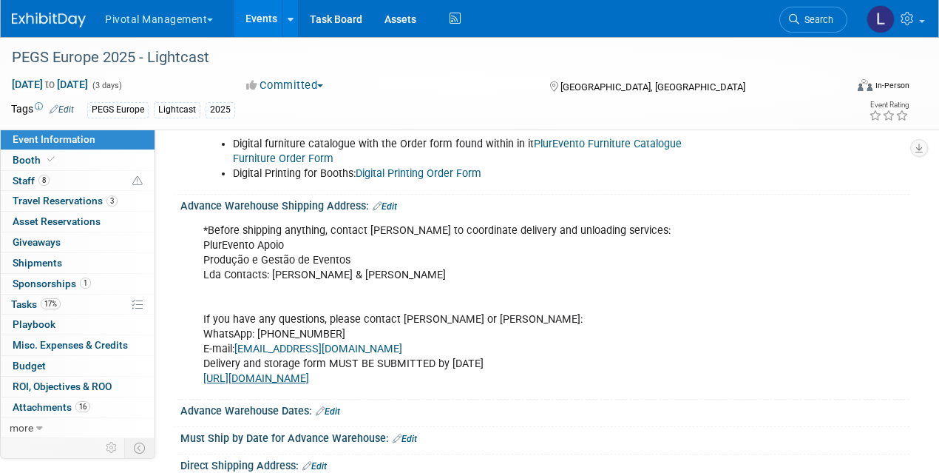
click at [392, 201] on link "Edit" at bounding box center [385, 206] width 24 height 10
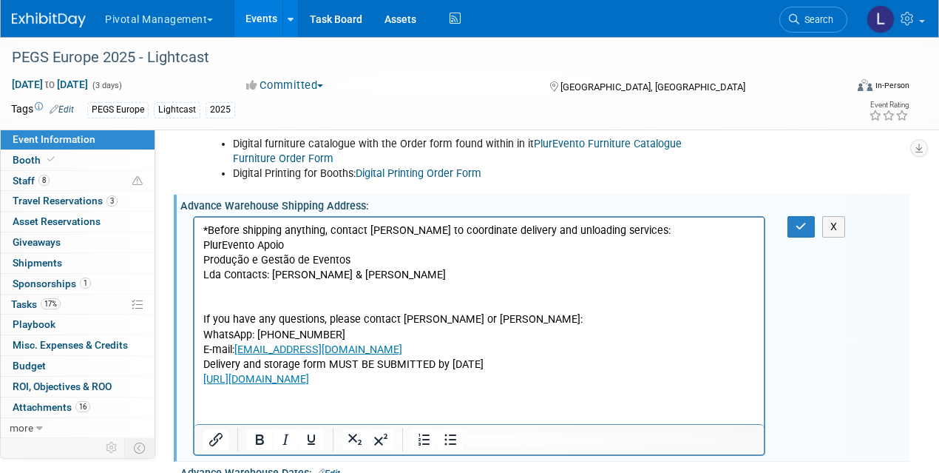
scroll to position [0, 0]
click at [199, 231] on html "*Before shipping anything, contact PlurEvento to coordinate delivery and unload…" at bounding box center [479, 301] width 569 height 169
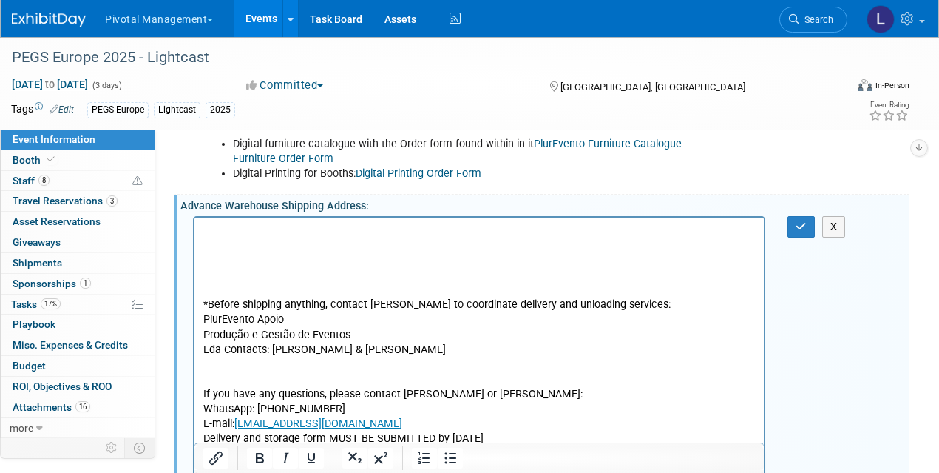
click at [213, 231] on p "Rich Text Area. Press ALT-0 for help." at bounding box center [479, 230] width 552 height 15
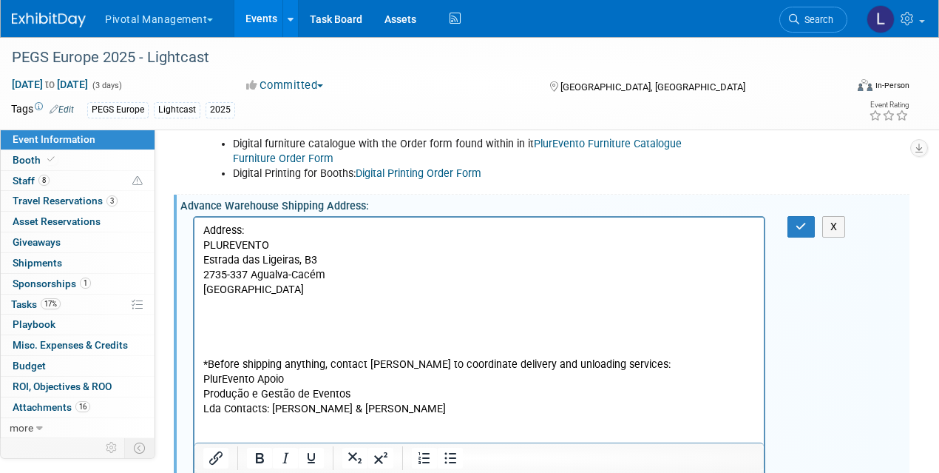
click at [223, 430] on p "*Before shipping anything, contact PlurEvento to coordinate delivery and unload…" at bounding box center [479, 437] width 552 height 163
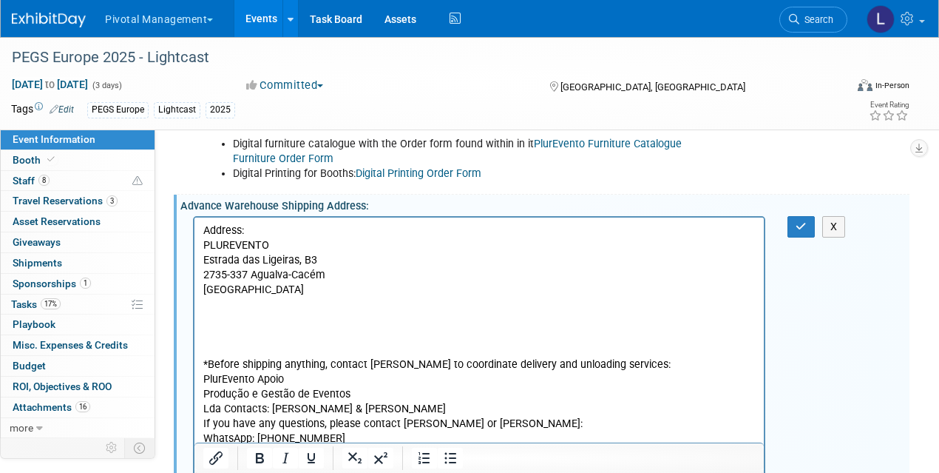
click at [230, 322] on p "Rich Text Area. Press ALT-0 for help." at bounding box center [479, 318] width 552 height 15
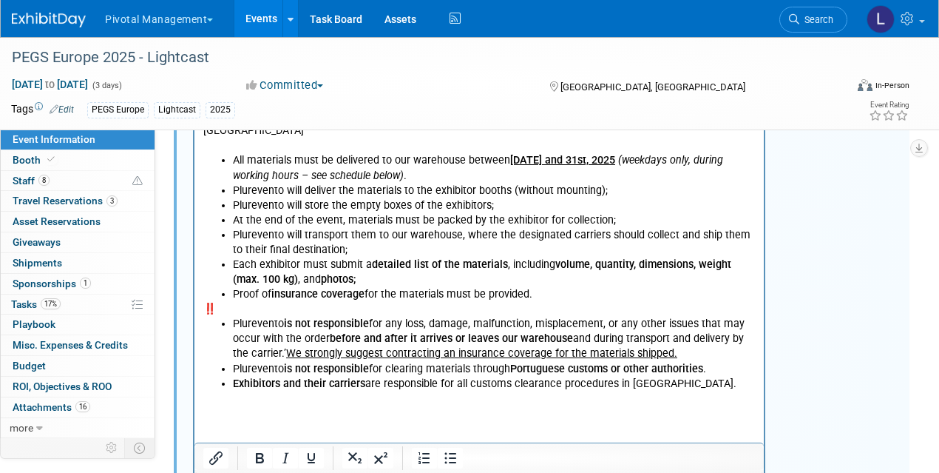
scroll to position [1870, 0]
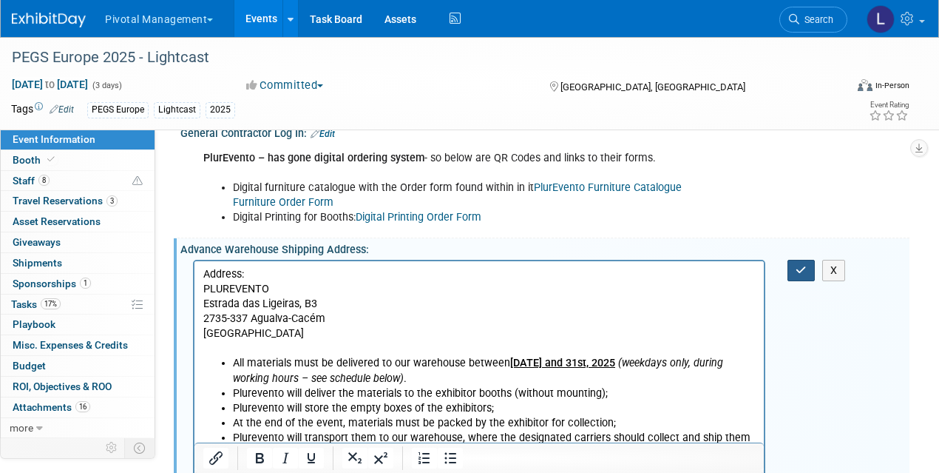
click at [802, 265] on icon "button" at bounding box center [801, 270] width 11 height 10
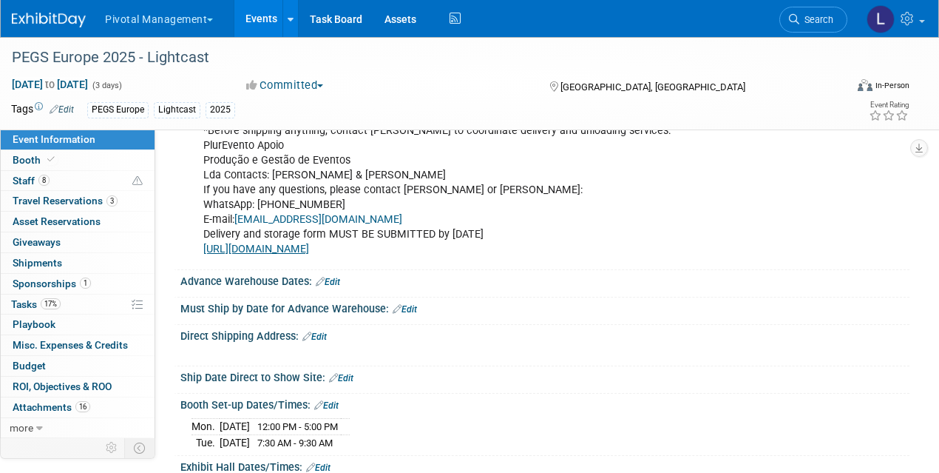
scroll to position [2430, 0]
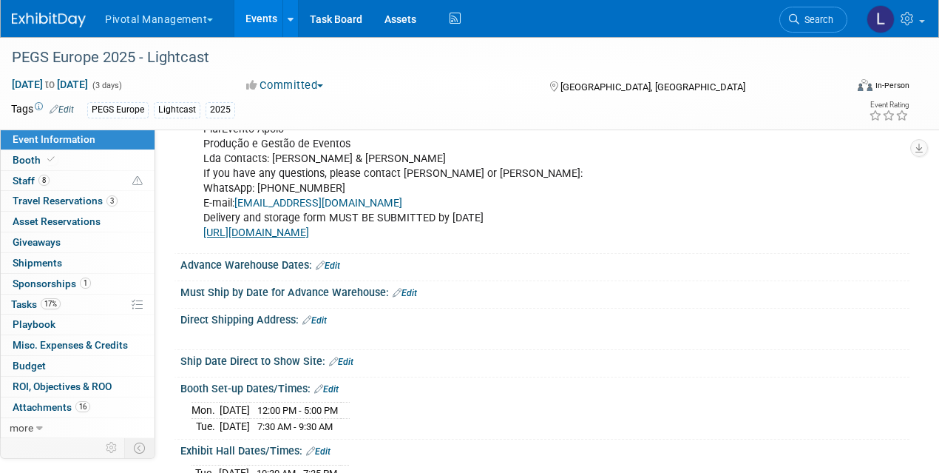
click at [340, 261] on link "Edit" at bounding box center [328, 265] width 24 height 10
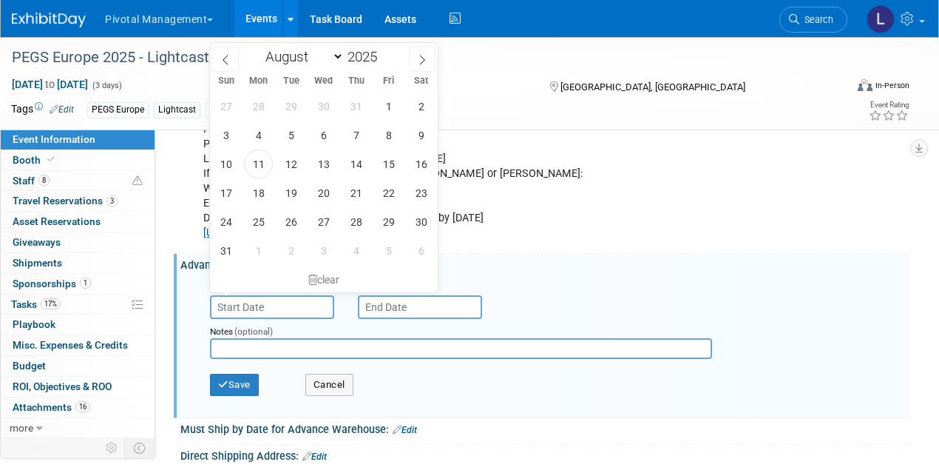
click at [252, 296] on input "text" at bounding box center [272, 307] width 124 height 24
click at [398, 162] on span "15" at bounding box center [388, 163] width 29 height 29
type input "Aug 15, 2025"
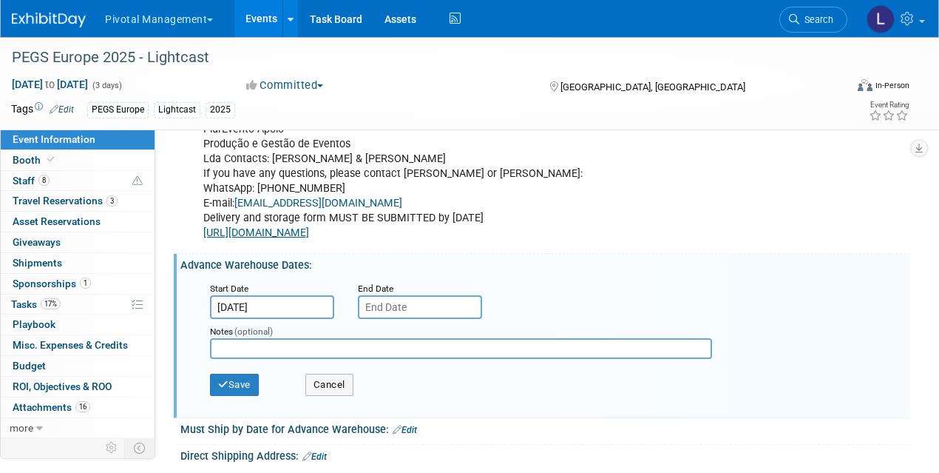
click at [262, 299] on input "Aug 15, 2025" at bounding box center [272, 307] width 124 height 24
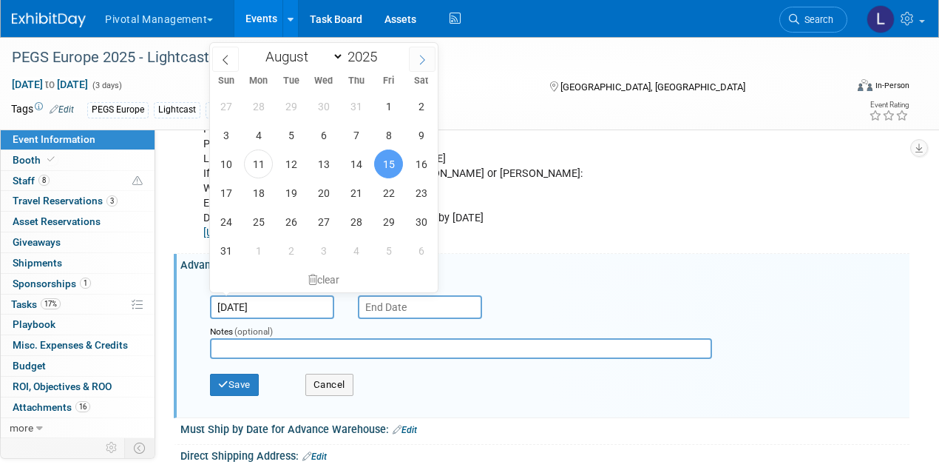
click at [423, 59] on icon at bounding box center [422, 60] width 10 height 10
click at [425, 60] on icon at bounding box center [422, 60] width 10 height 10
select select "9"
click at [327, 158] on span "15" at bounding box center [323, 163] width 29 height 29
type input "Oct 15, 2025"
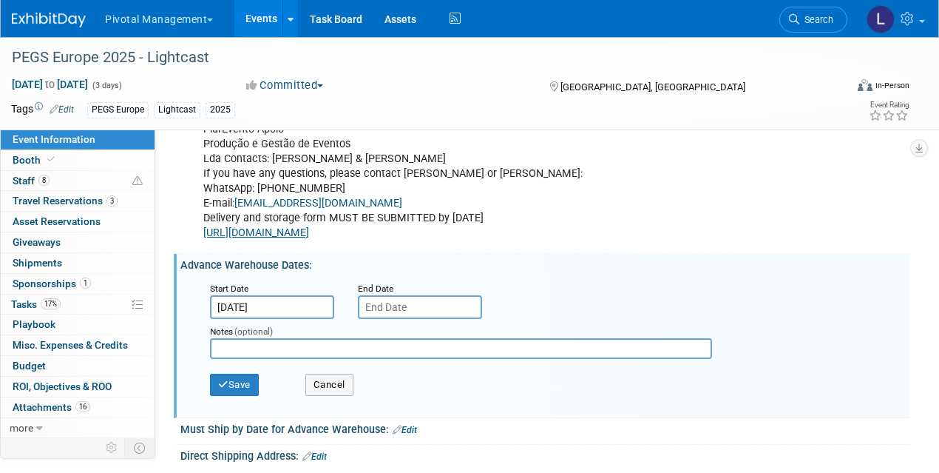
click at [416, 295] on input "text" at bounding box center [420, 307] width 124 height 24
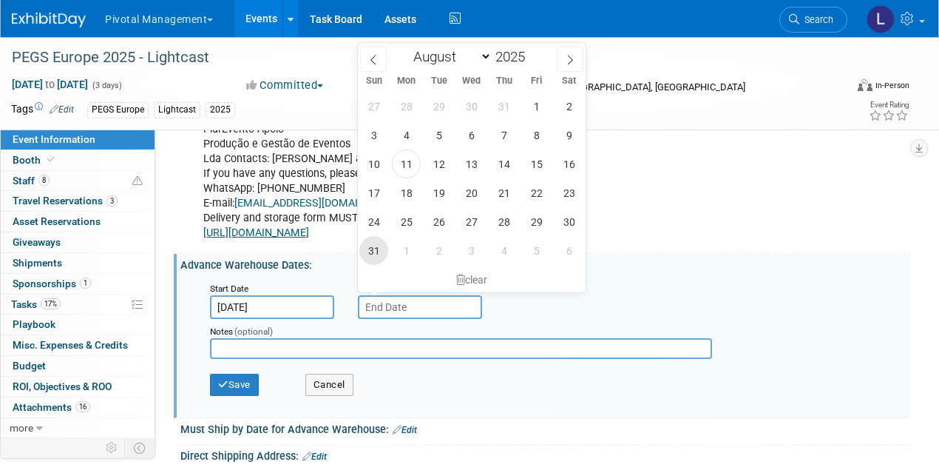
click at [376, 250] on span "31" at bounding box center [373, 250] width 29 height 29
type input "Aug 31, 2025"
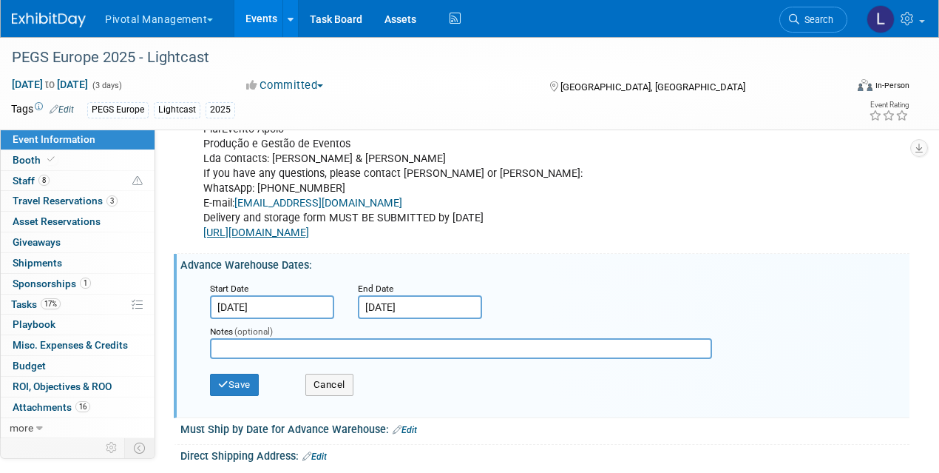
click at [420, 297] on input "Aug 31, 2025" at bounding box center [420, 307] width 124 height 24
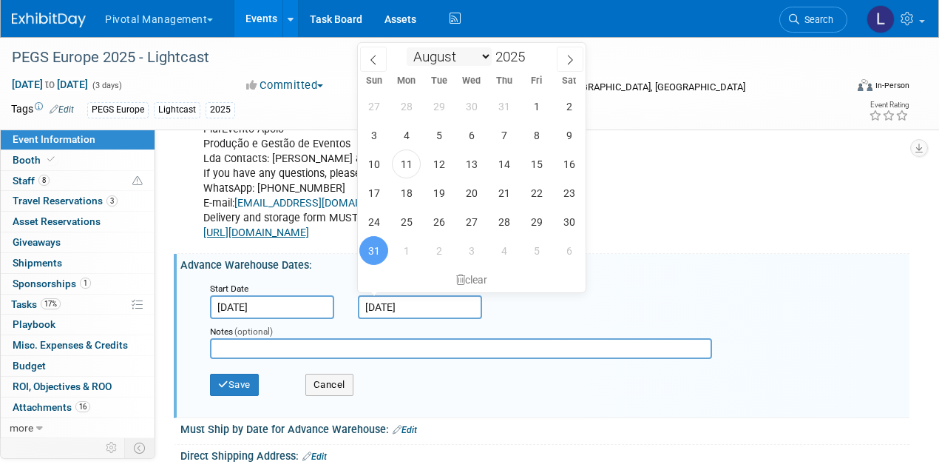
click at [474, 57] on select "January February March April May June July August September October November De…" at bounding box center [449, 56] width 85 height 18
select select "9"
click at [538, 220] on span "31" at bounding box center [536, 221] width 29 height 29
type input "Oct 31, 2025"
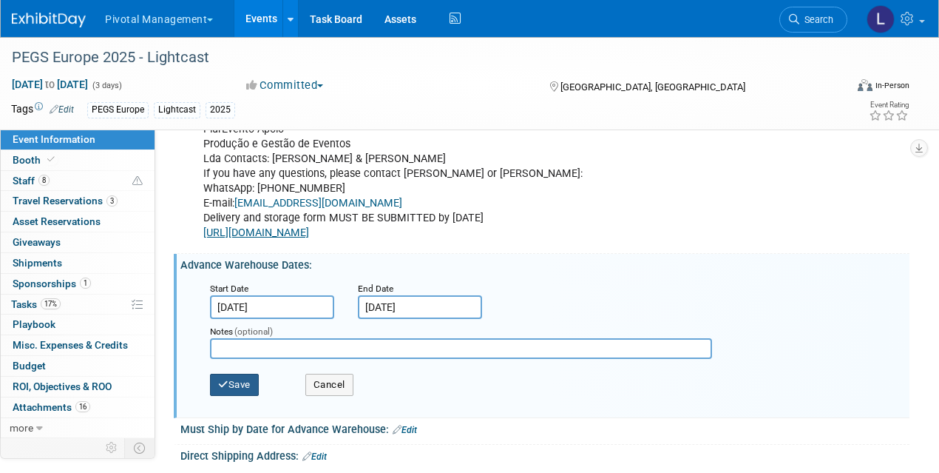
click at [234, 379] on button "Save" at bounding box center [234, 384] width 49 height 22
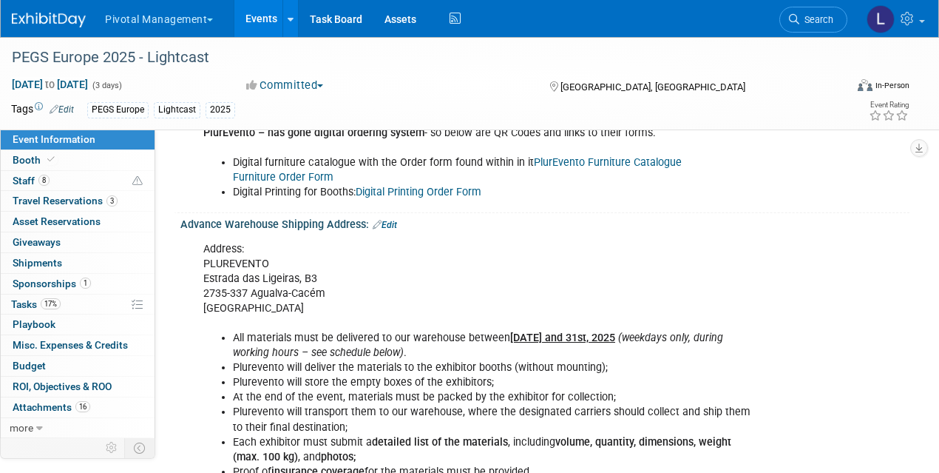
scroll to position [1852, 0]
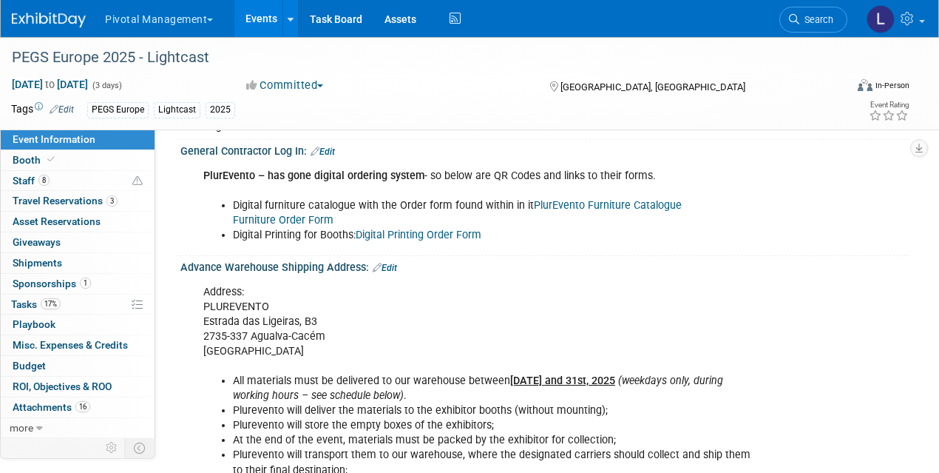
click at [396, 263] on link "Edit" at bounding box center [385, 268] width 24 height 10
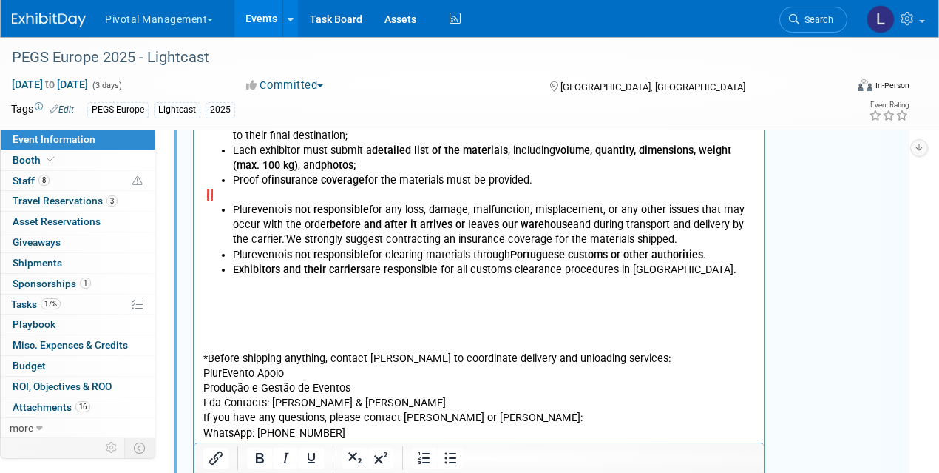
scroll to position [2191, 0]
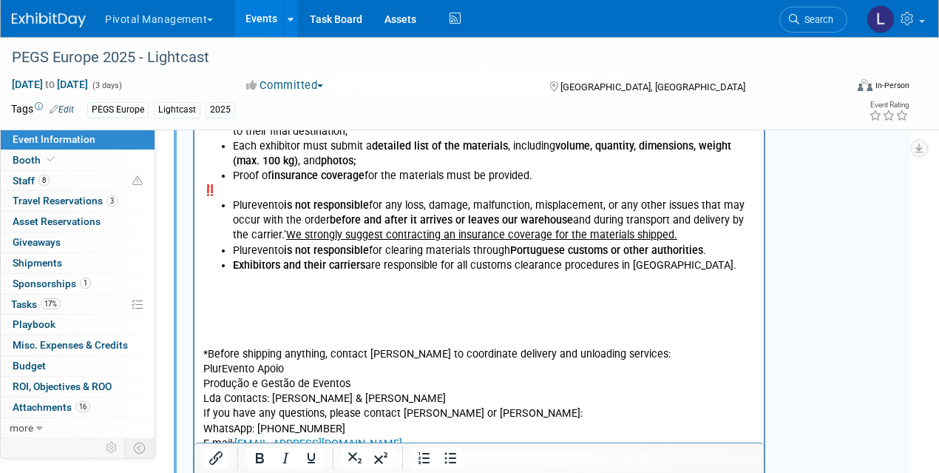
click at [259, 312] on p "*Before shipping anything, contact PlurEvento to coordinate delivery and unload…" at bounding box center [479, 377] width 552 height 208
click at [238, 303] on p "*Before shipping anything, contact PlurEvento to coordinate delivery and unload…" at bounding box center [479, 377] width 552 height 208
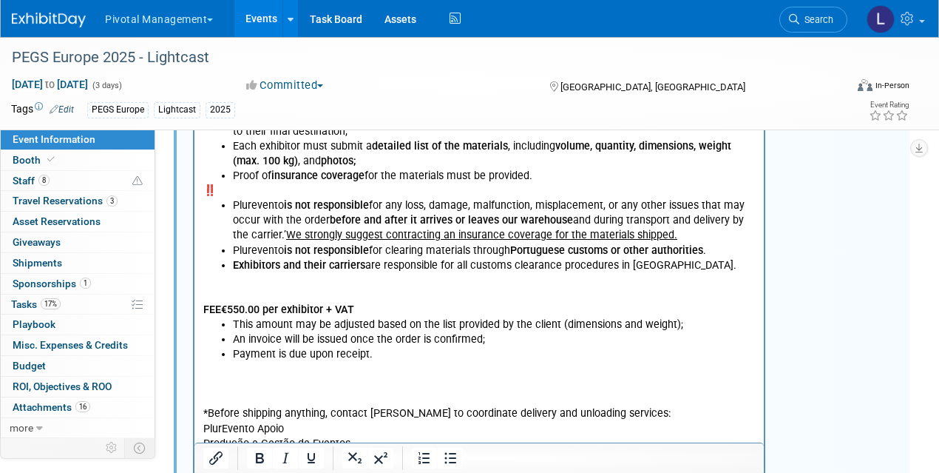
click at [228, 376] on p "*Before shipping anything, contact PlurEvento to coordinate delivery and unload…" at bounding box center [479, 451] width 552 height 178
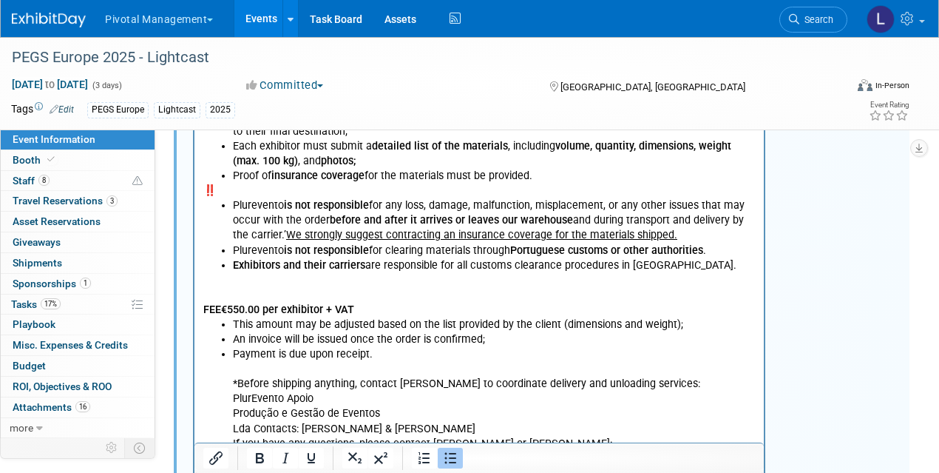
click at [263, 371] on li "Payment is due upon receipt. *Before shipping anything, contact PlurEvento to c…" at bounding box center [494, 428] width 523 height 163
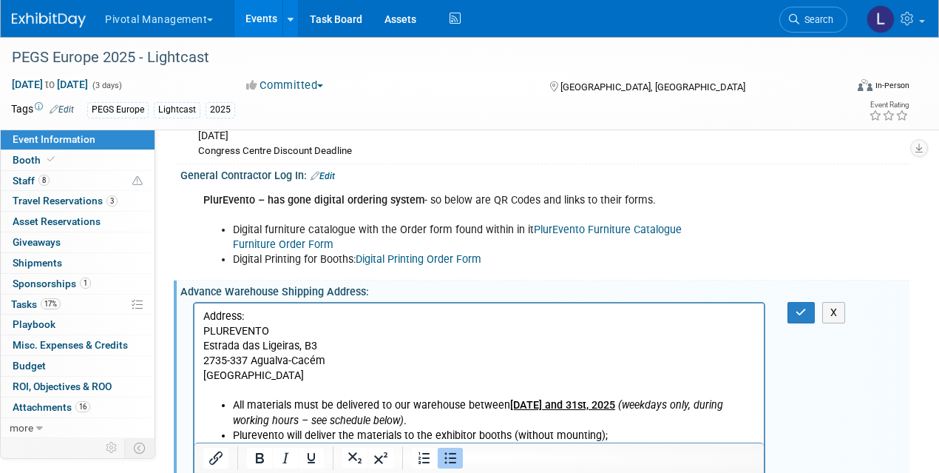
scroll to position [1831, 0]
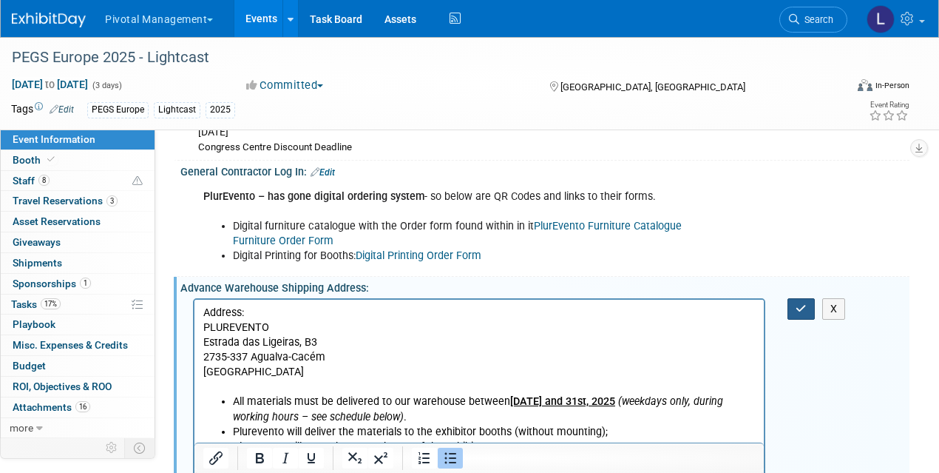
click at [803, 303] on icon "button" at bounding box center [801, 308] width 11 height 10
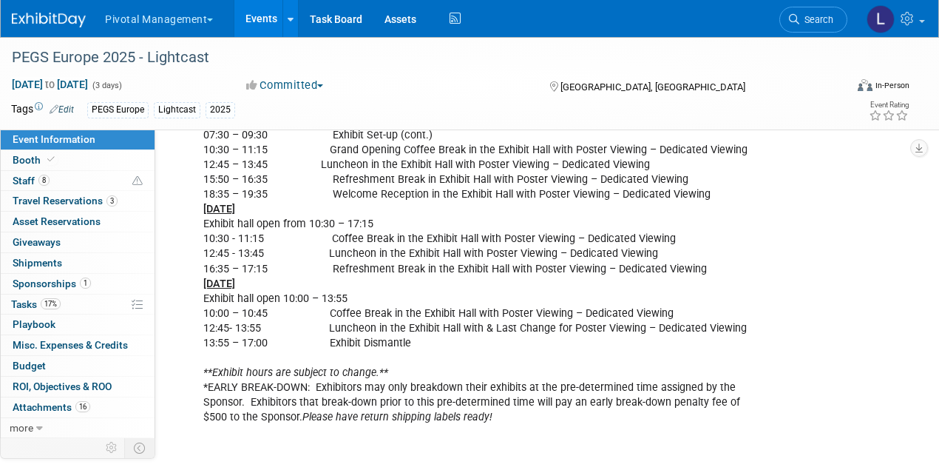
scroll to position [3549, 0]
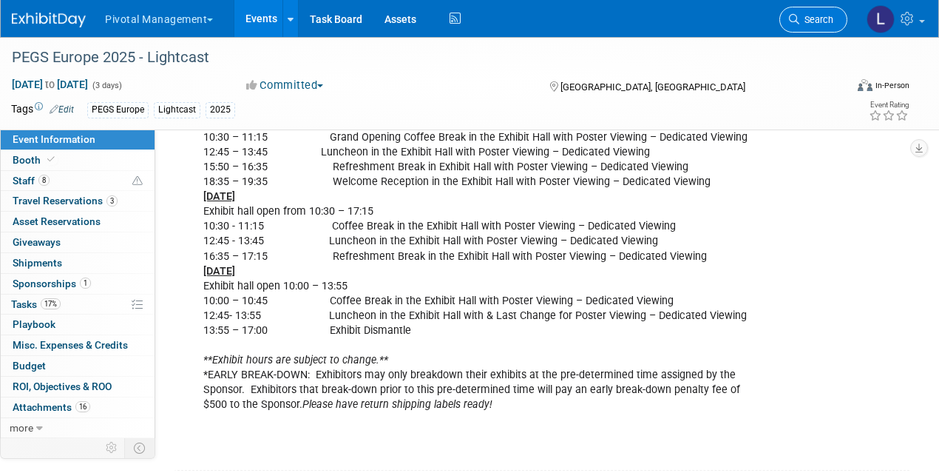
click at [820, 21] on span "Search" at bounding box center [817, 19] width 34 height 11
click at [0, 0] on div "Recently Viewed Events: PEGS Europe 2025 - Lightcast In-Person Lisboa, Portugal…" at bounding box center [0, 0] width 0 height 0
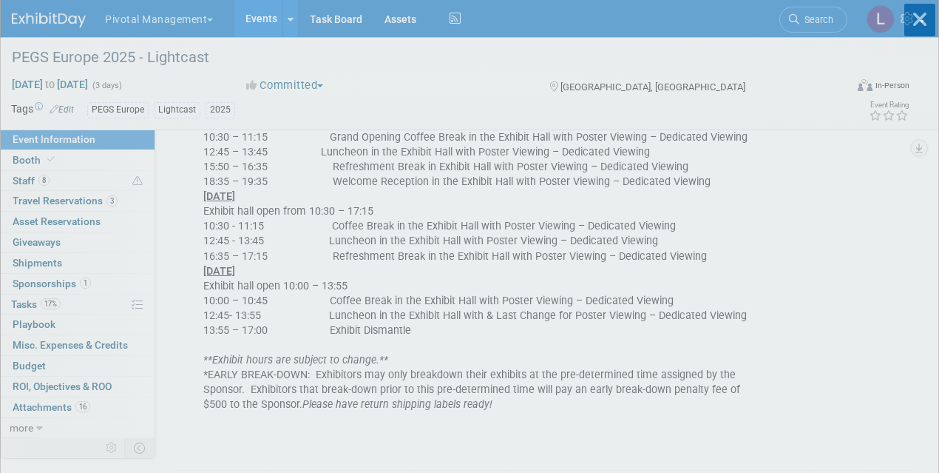
scroll to position [0, 0]
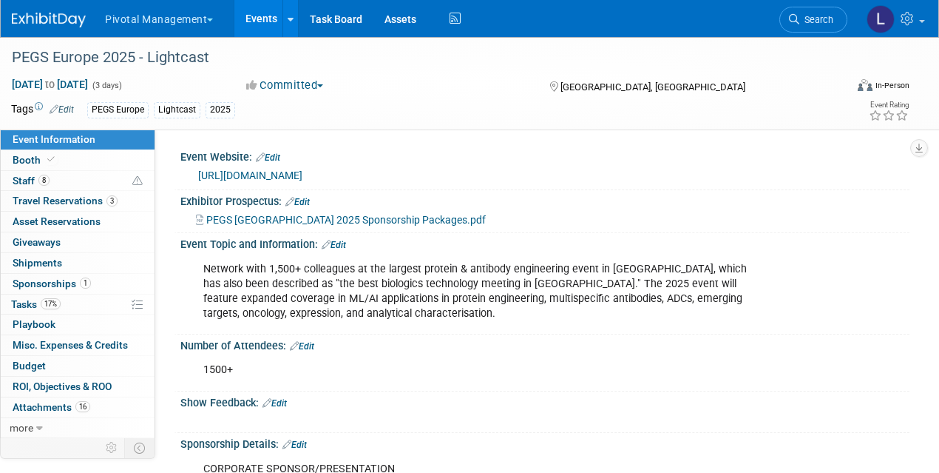
click at [821, 18] on span "Search" at bounding box center [817, 19] width 34 height 11
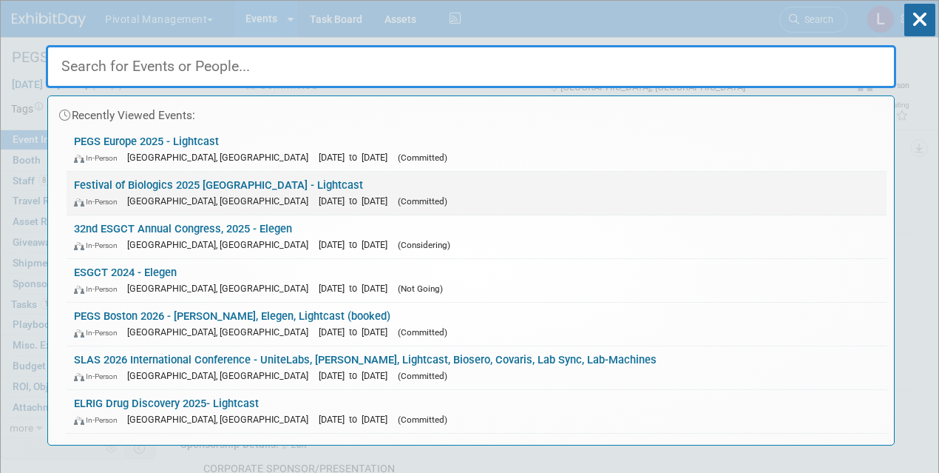
click at [190, 202] on span "[GEOGRAPHIC_DATA], [GEOGRAPHIC_DATA]" at bounding box center [221, 200] width 189 height 11
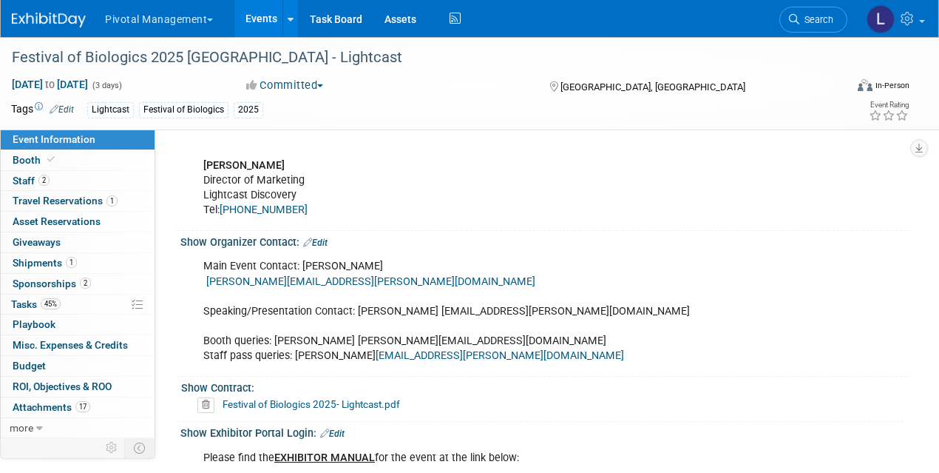
scroll to position [1225, 0]
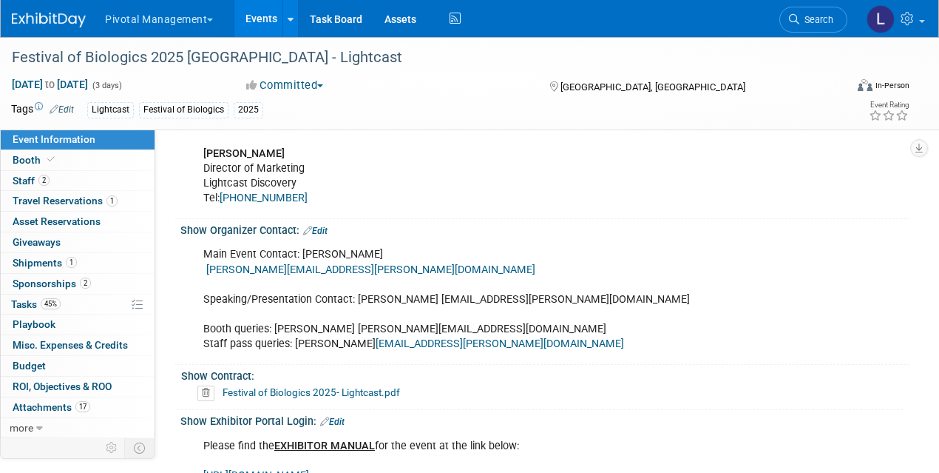
drag, startPoint x: 942, startPoint y: 24, endPoint x: 493, endPoint y: 186, distance: 477.3
click at [98, 163] on link "Booth" at bounding box center [78, 160] width 154 height 20
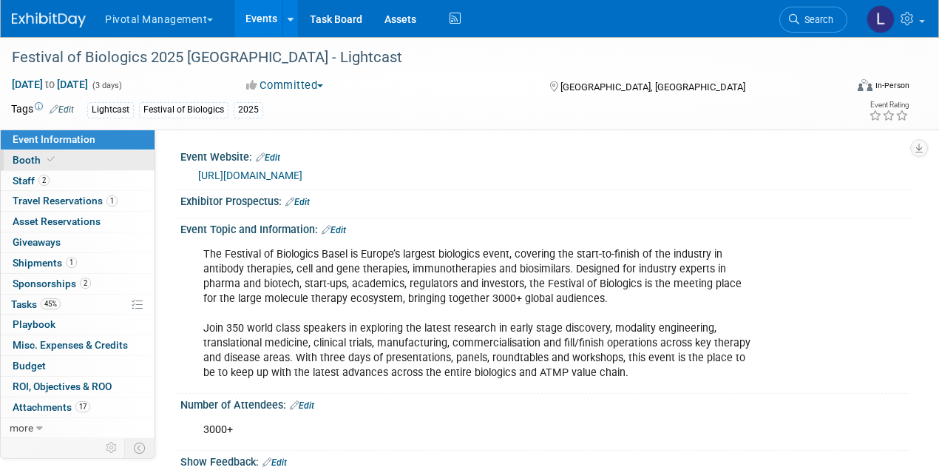
click at [98, 163] on link "Booth" at bounding box center [78, 160] width 154 height 20
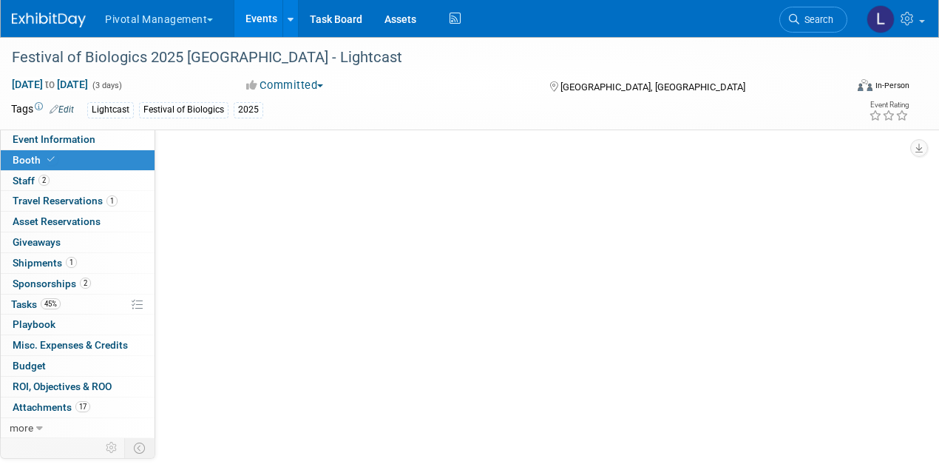
select select "Yes"
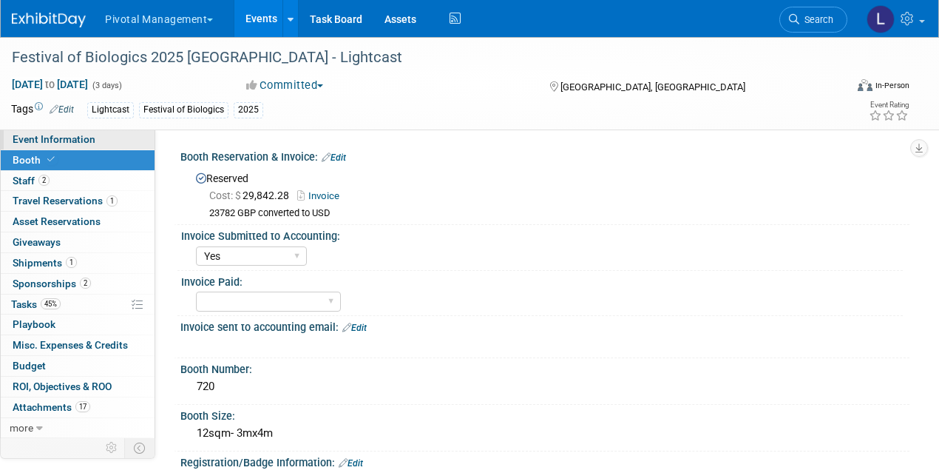
click at [92, 144] on span "Event Information" at bounding box center [54, 139] width 83 height 12
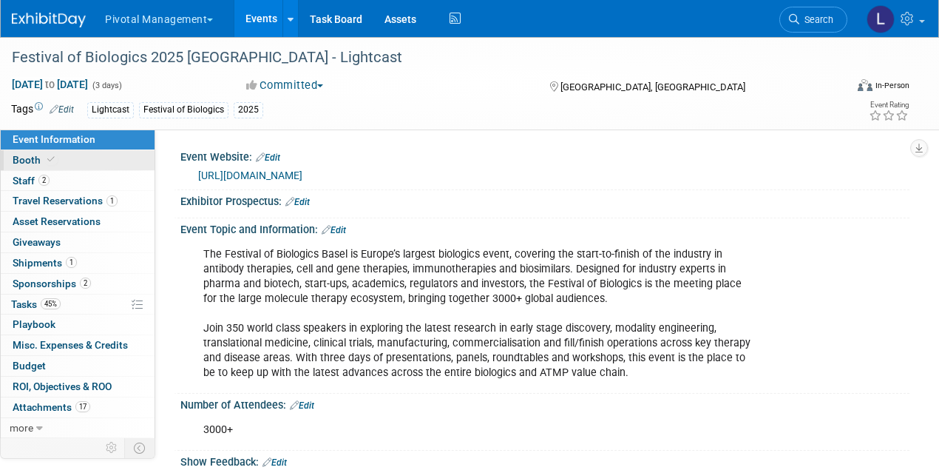
click at [34, 158] on span "Booth" at bounding box center [35, 160] width 45 height 12
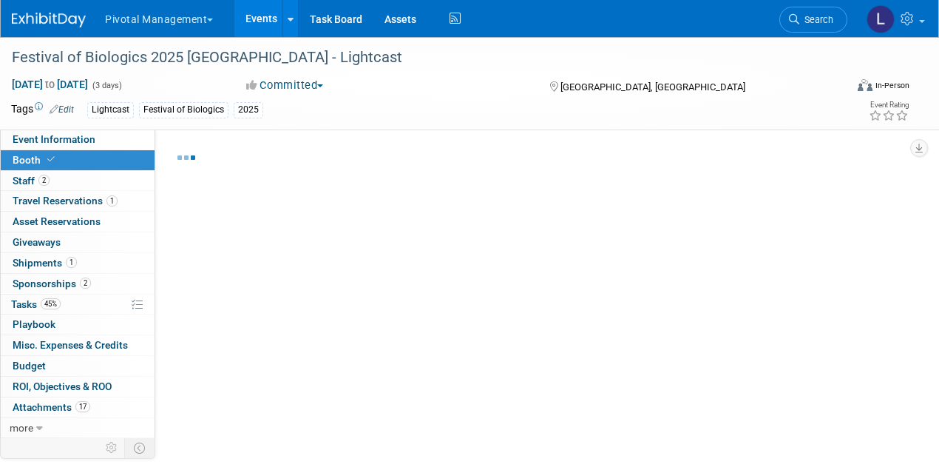
select select "Yes"
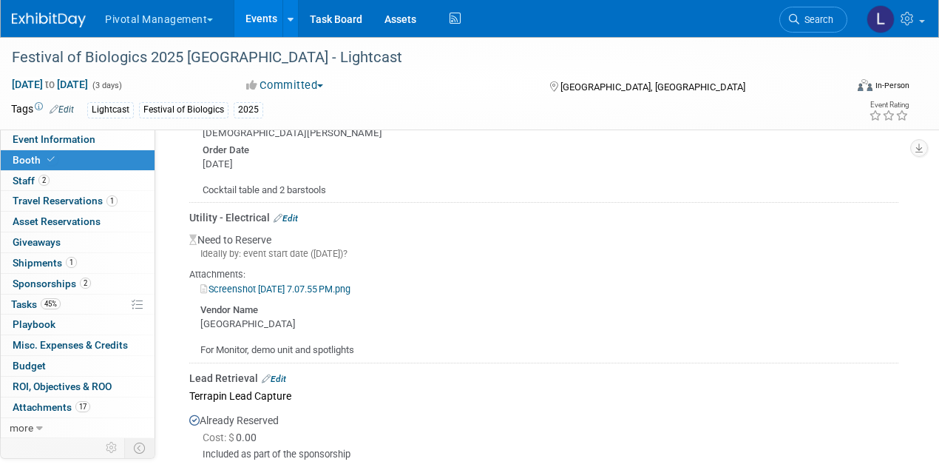
scroll to position [1690, 0]
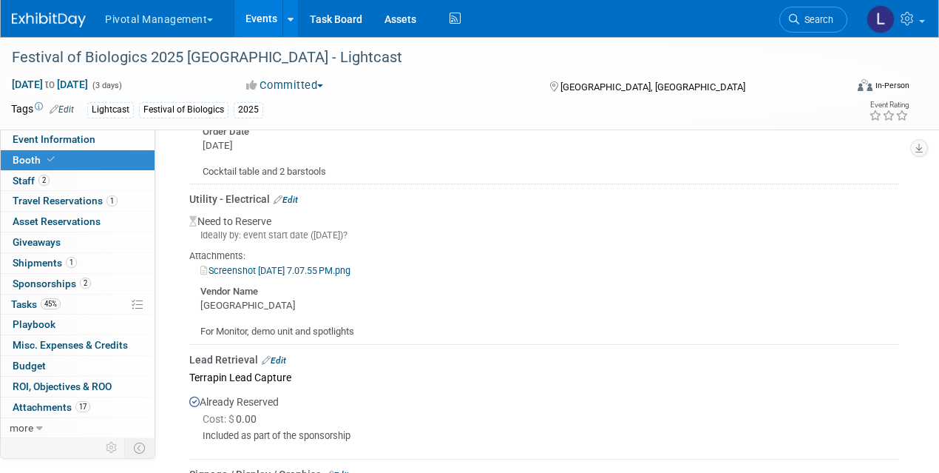
click at [313, 265] on link "Screenshot [DATE] 7.07.55 PM.png" at bounding box center [275, 270] width 150 height 11
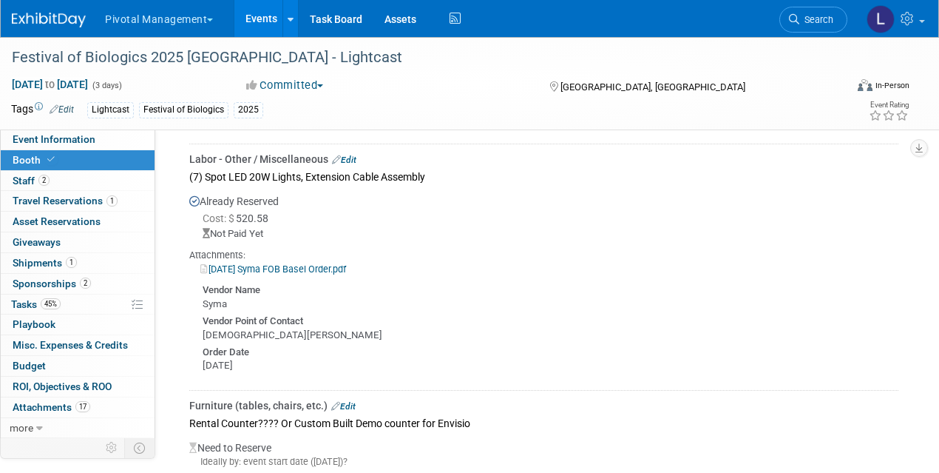
scroll to position [2833, 0]
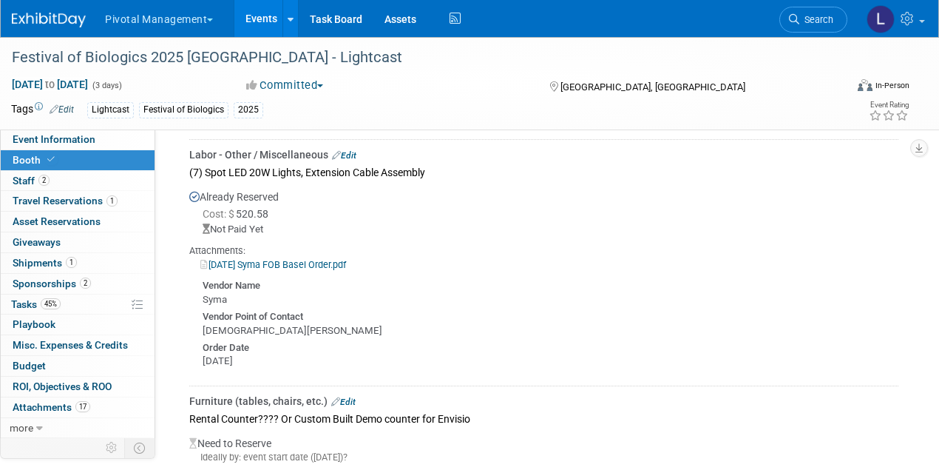
click at [346, 259] on link "[DATE] Syma FOB Basel Order.pdf" at bounding box center [273, 264] width 146 height 11
